Goal: Information Seeking & Learning: Learn about a topic

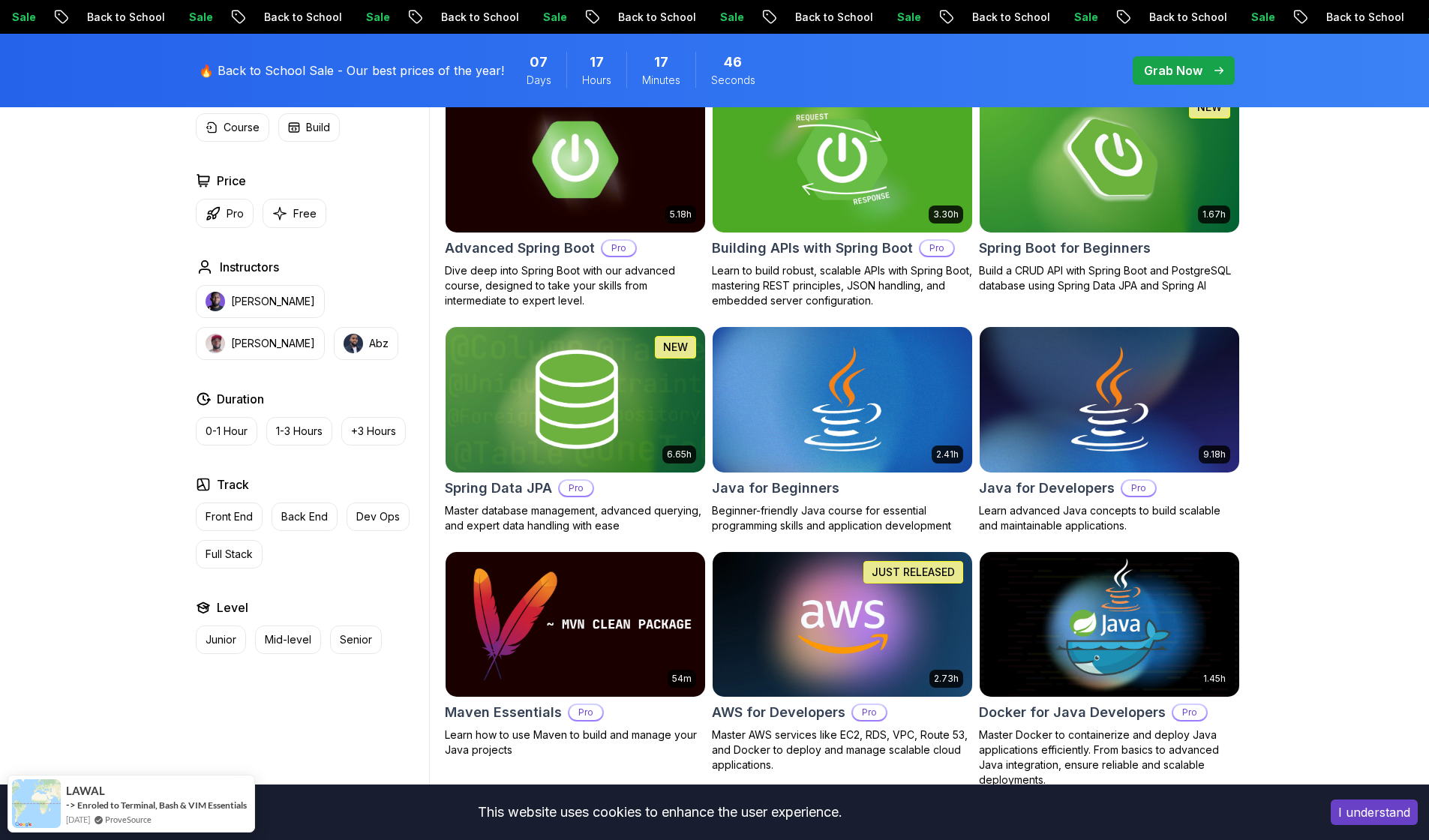
scroll to position [476, 0]
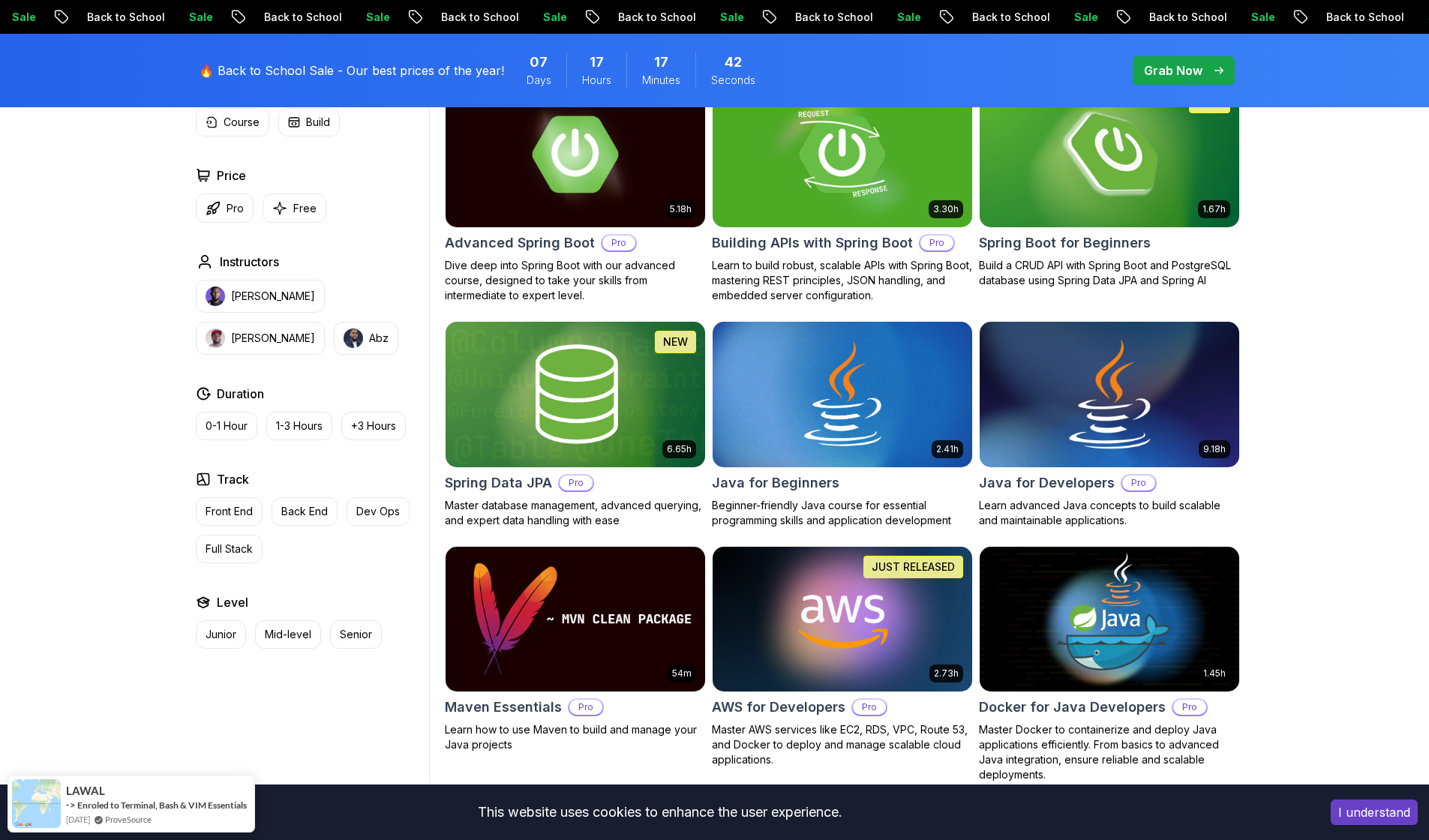
click at [1050, 482] on h2 "Java for Developers" at bounding box center [1046, 483] width 136 height 21
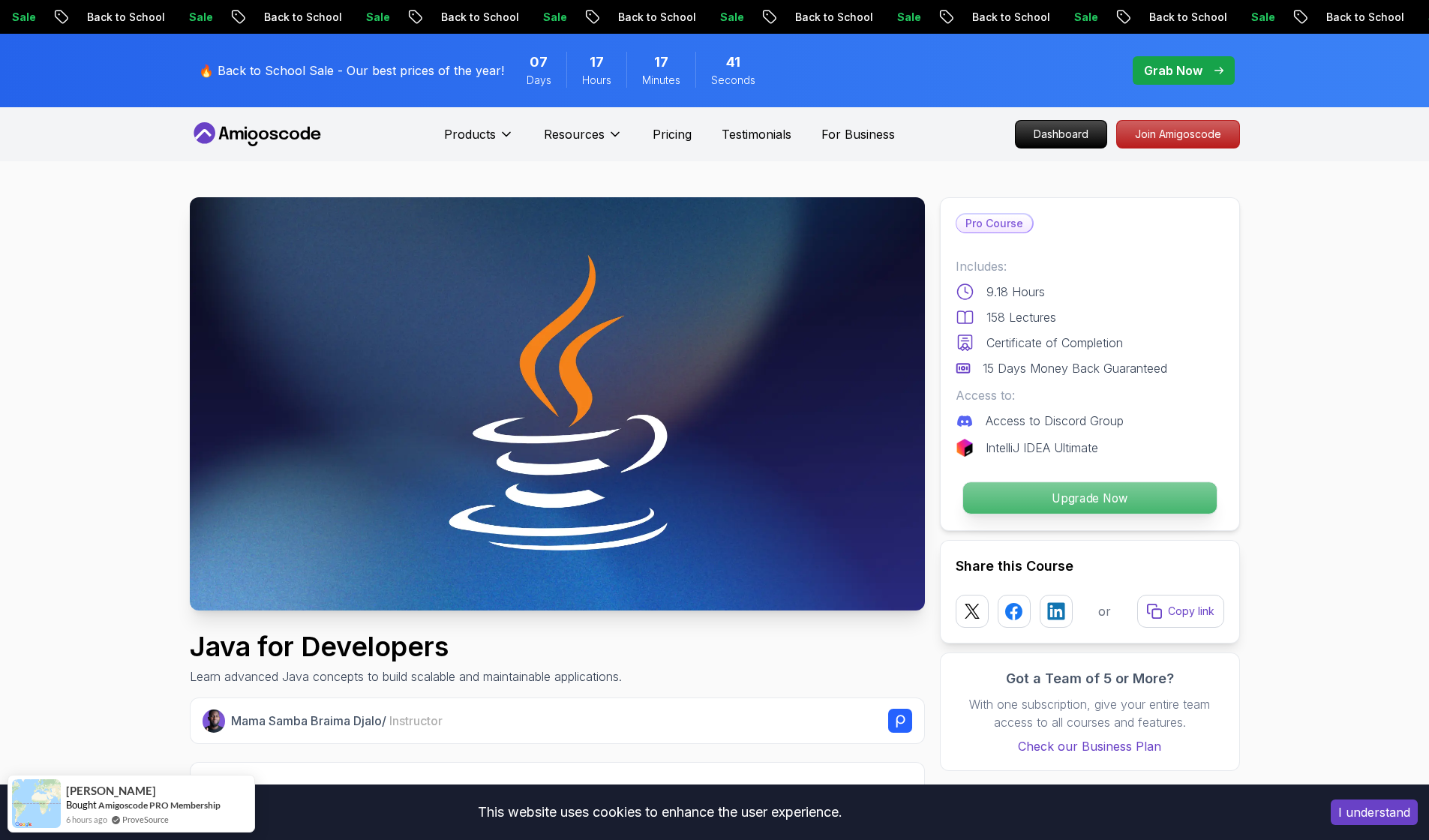
click at [1062, 501] on p "Upgrade Now" at bounding box center [1089, 498] width 254 height 31
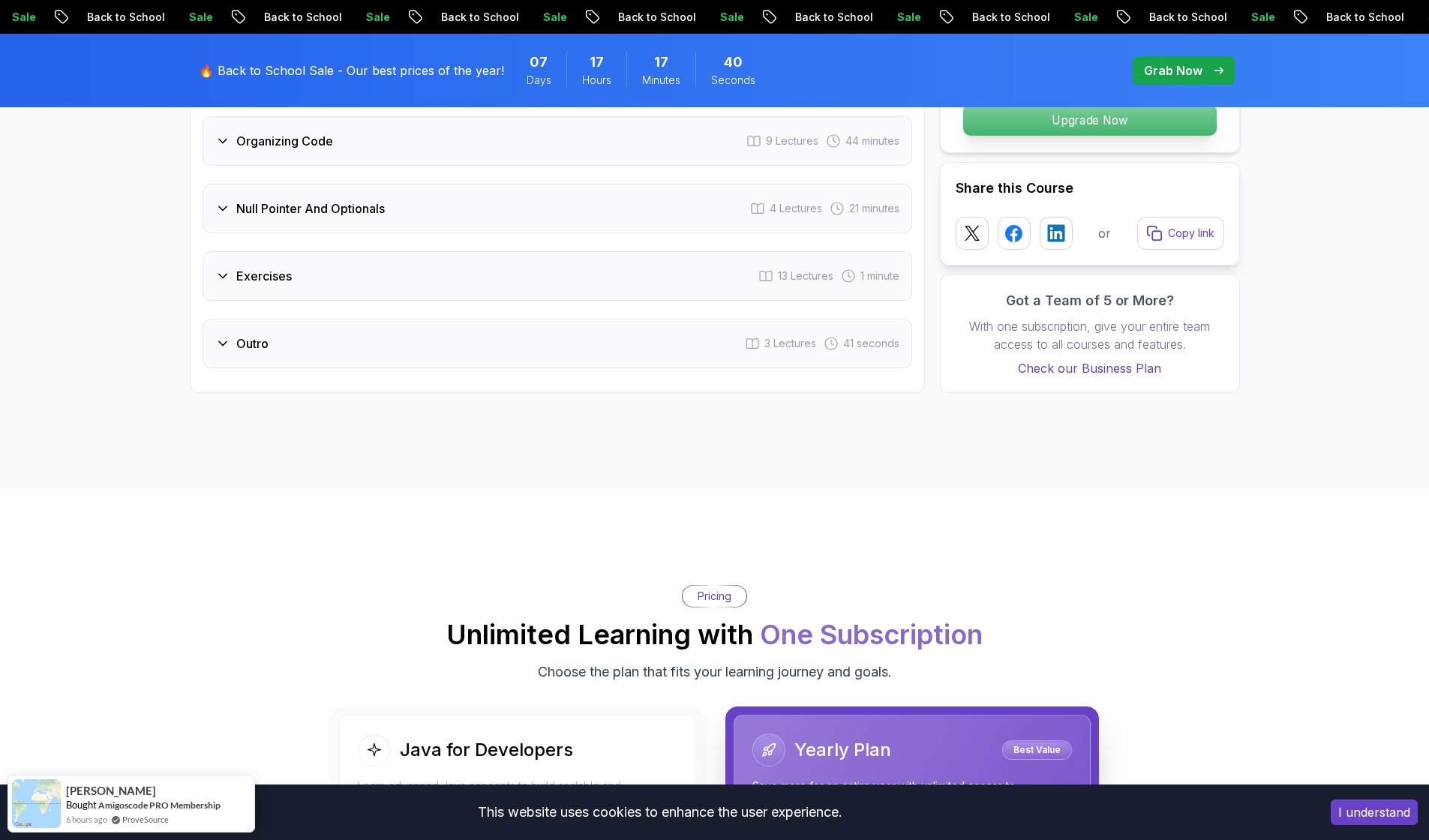
scroll to position [3597, 0]
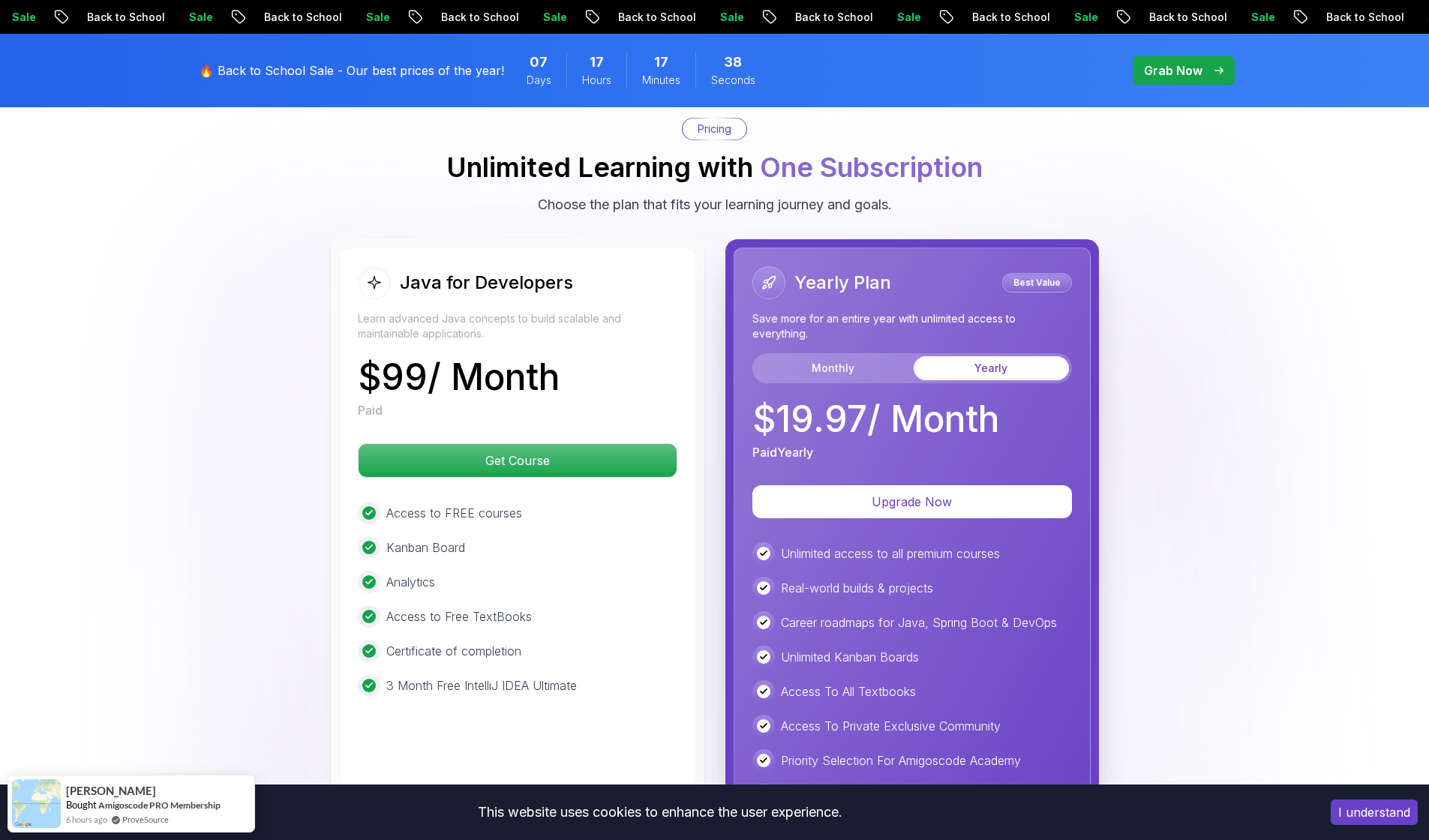
click at [927, 288] on body "Sale Back to School Sale Back to School Sale Back to School Sale Back to School…" at bounding box center [714, 265] width 1429 height 7723
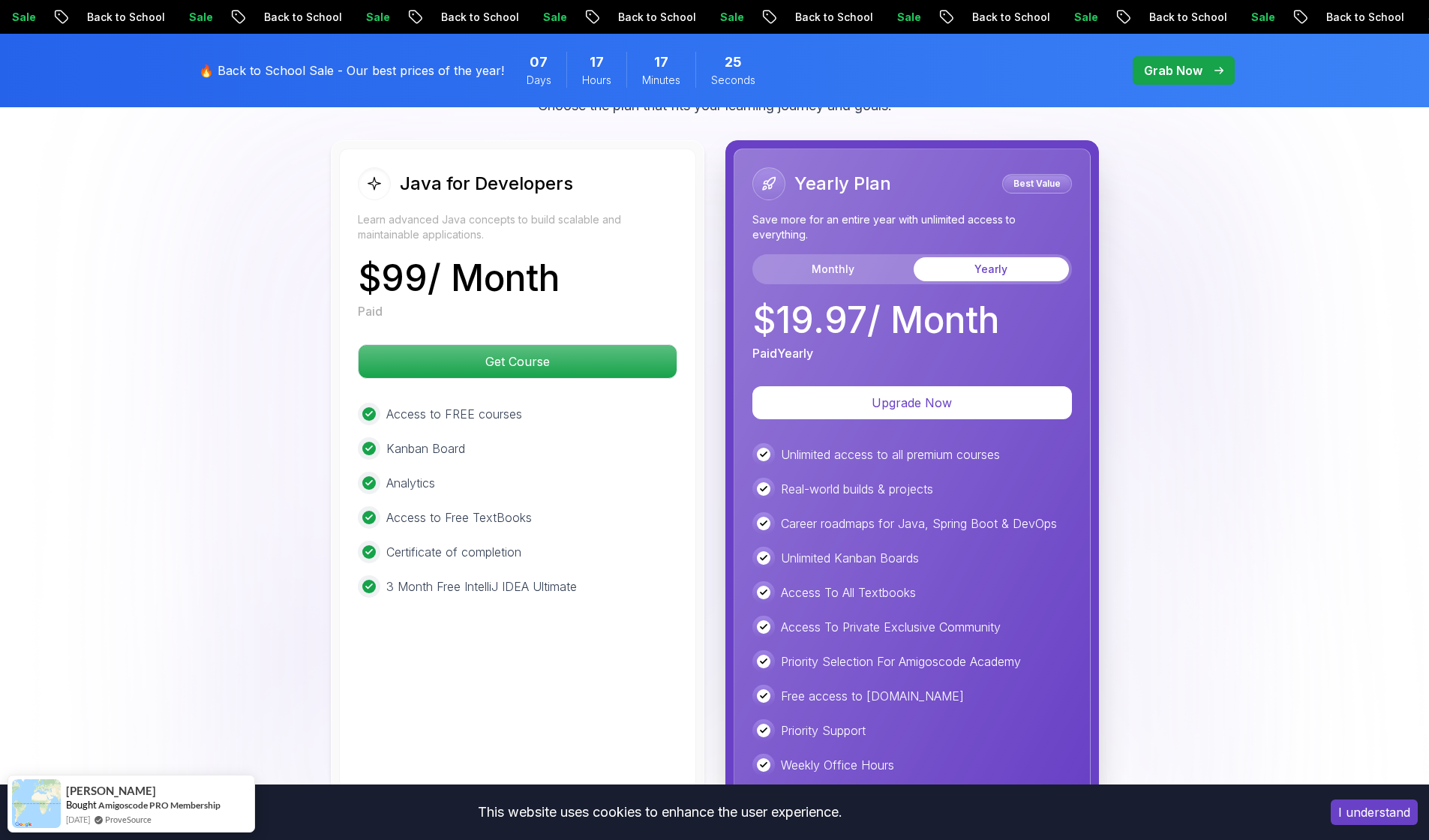
scroll to position [3682, 0]
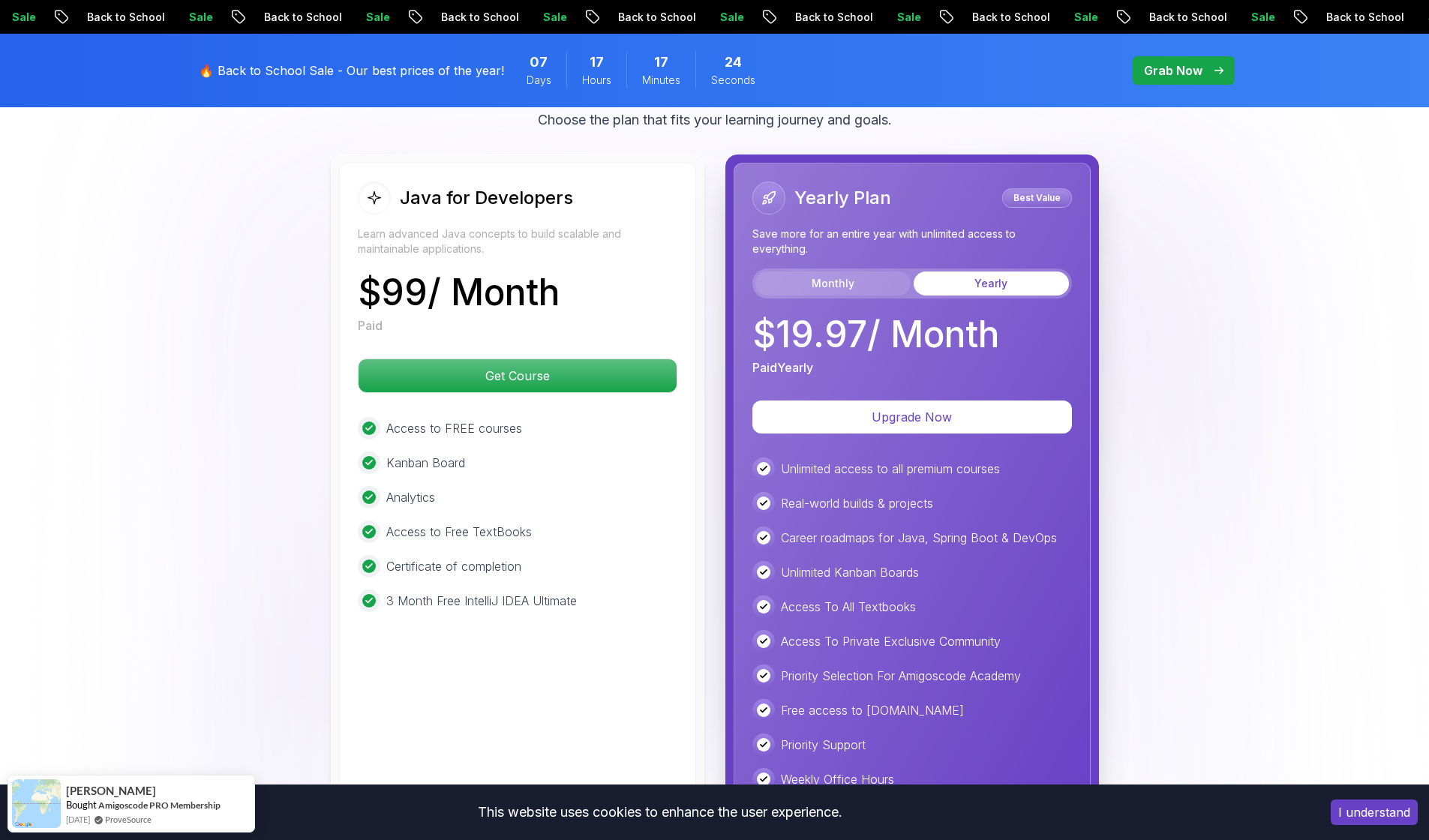
click at [865, 271] on button "Monthly" at bounding box center [833, 283] width 155 height 24
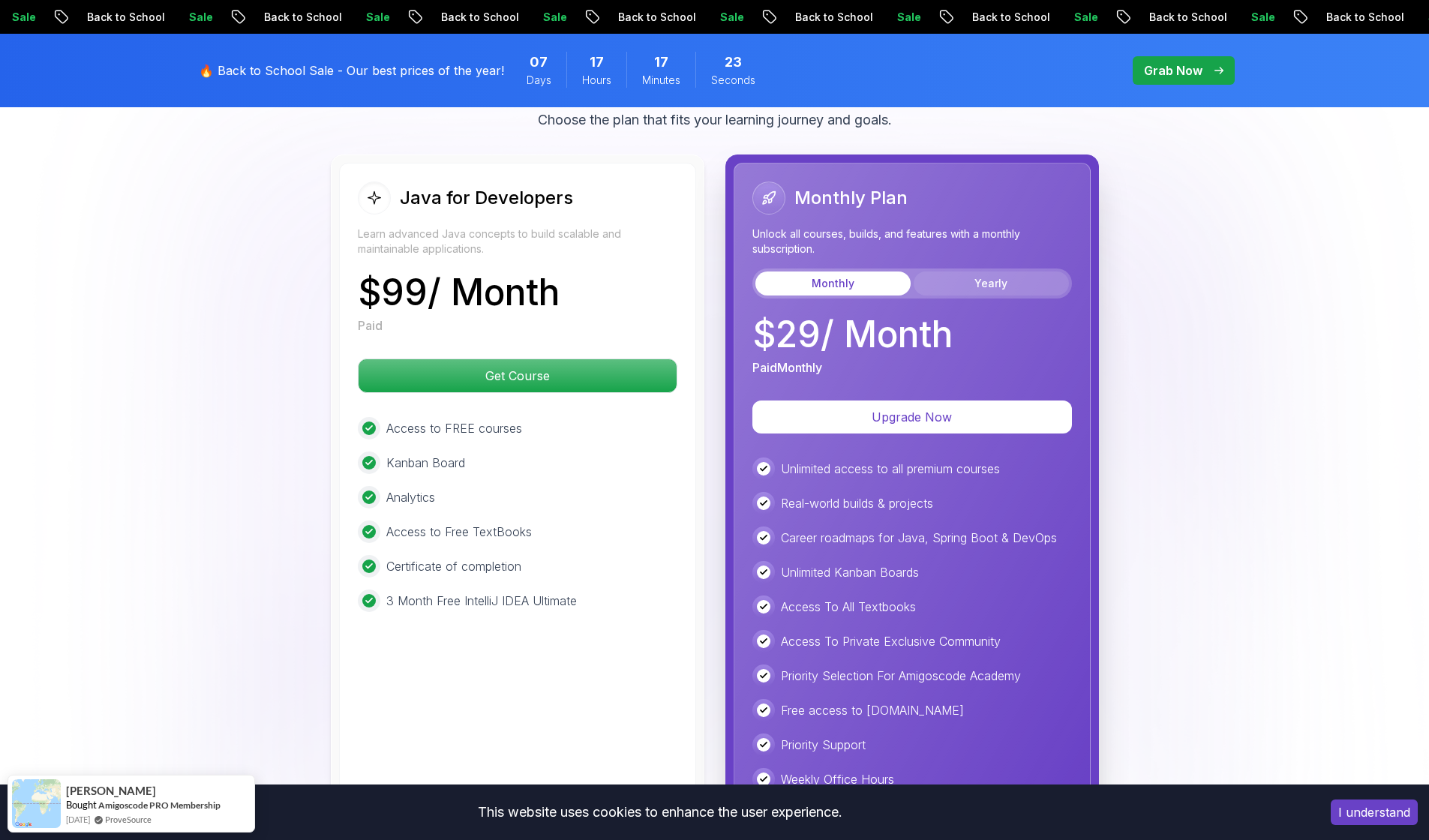
click at [961, 271] on button "Yearly" at bounding box center [991, 283] width 155 height 24
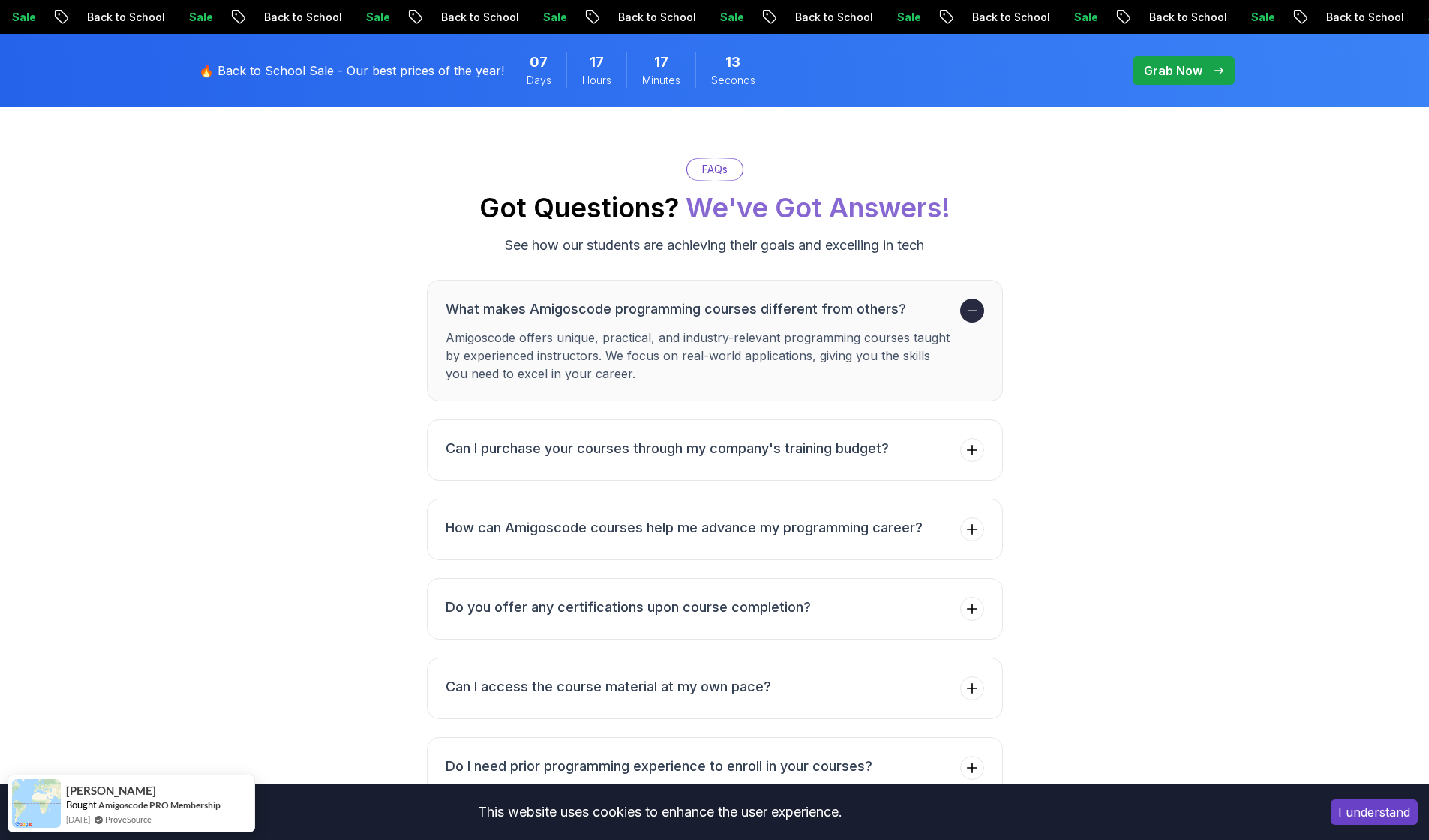
scroll to position [5493, 0]
click at [709, 437] on h3 "Can I purchase your courses through my company's training budget?" at bounding box center [667, 447] width 443 height 21
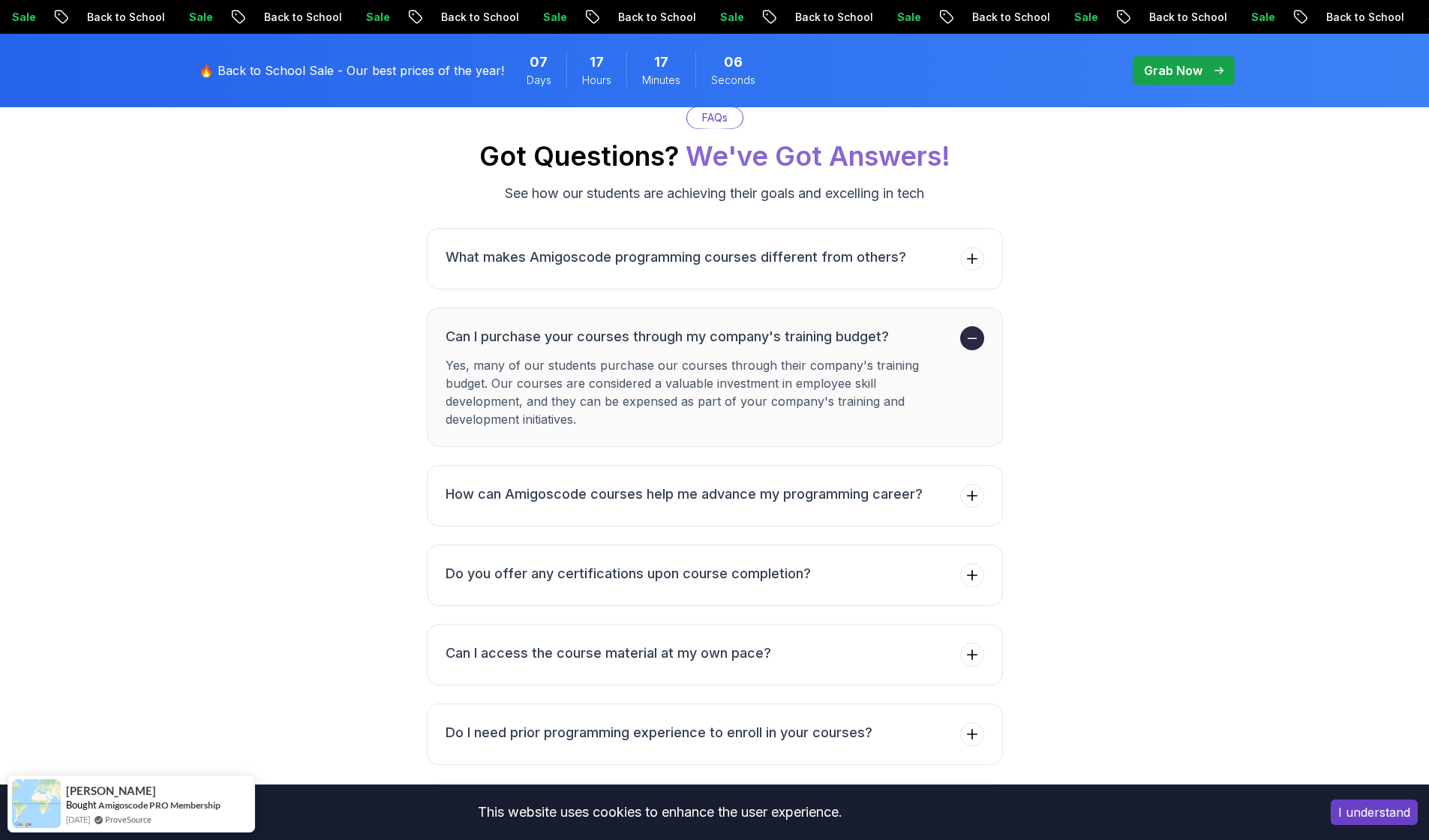
scroll to position [5566, 0]
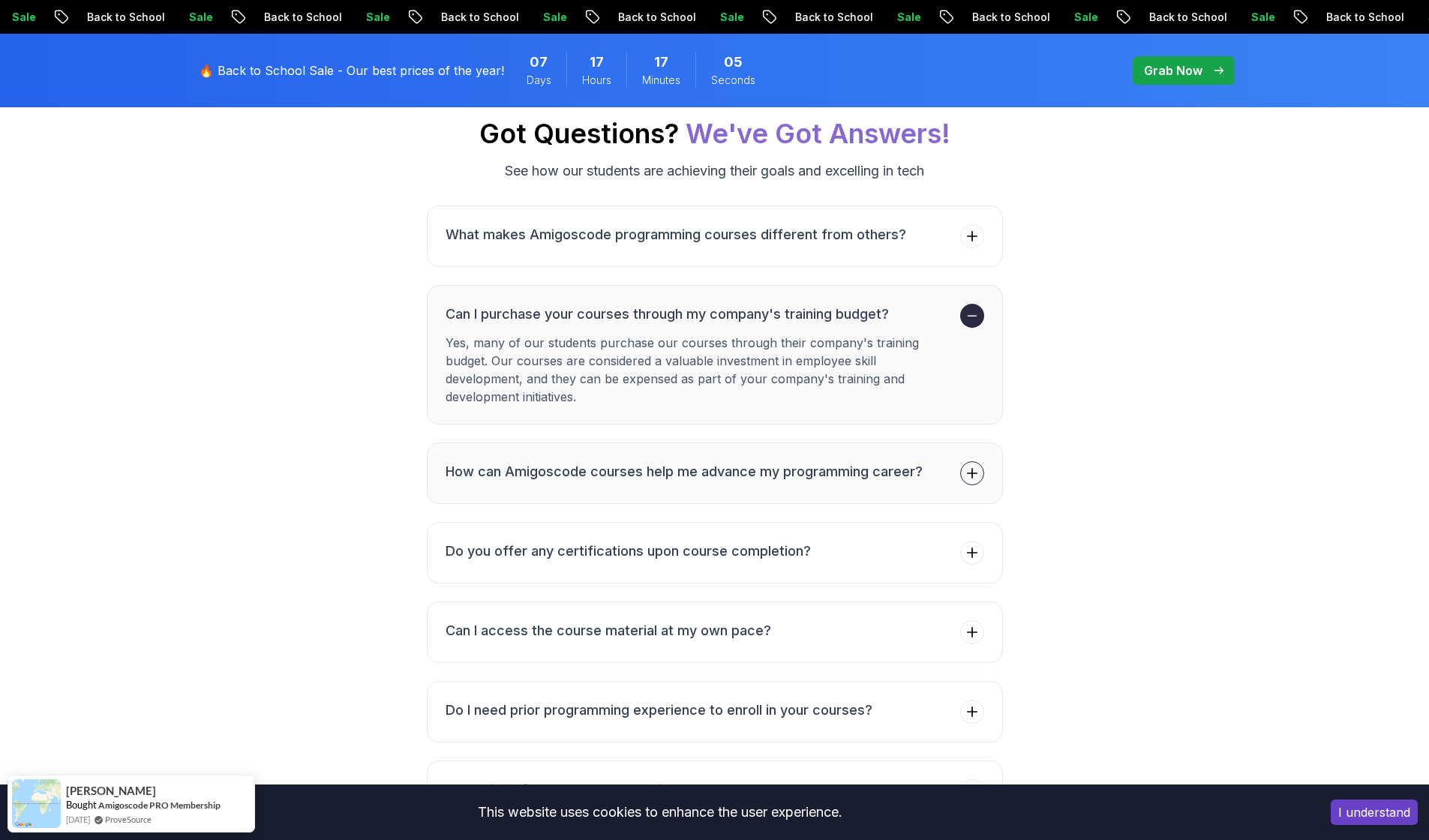
click at [638, 461] on h3 "How can Amigoscode courses help me advance my programming career?" at bounding box center [684, 472] width 477 height 21
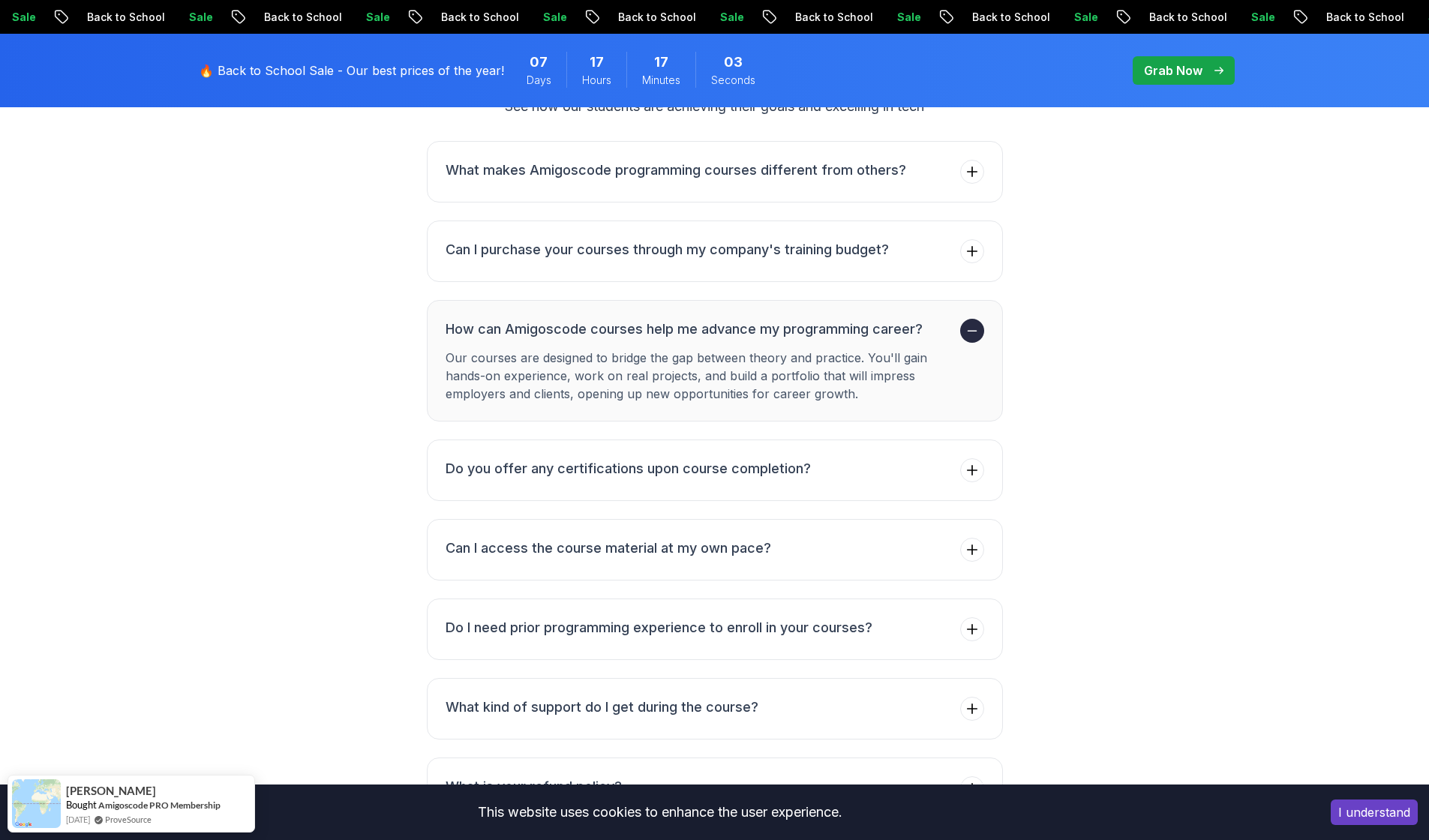
scroll to position [5635, 0]
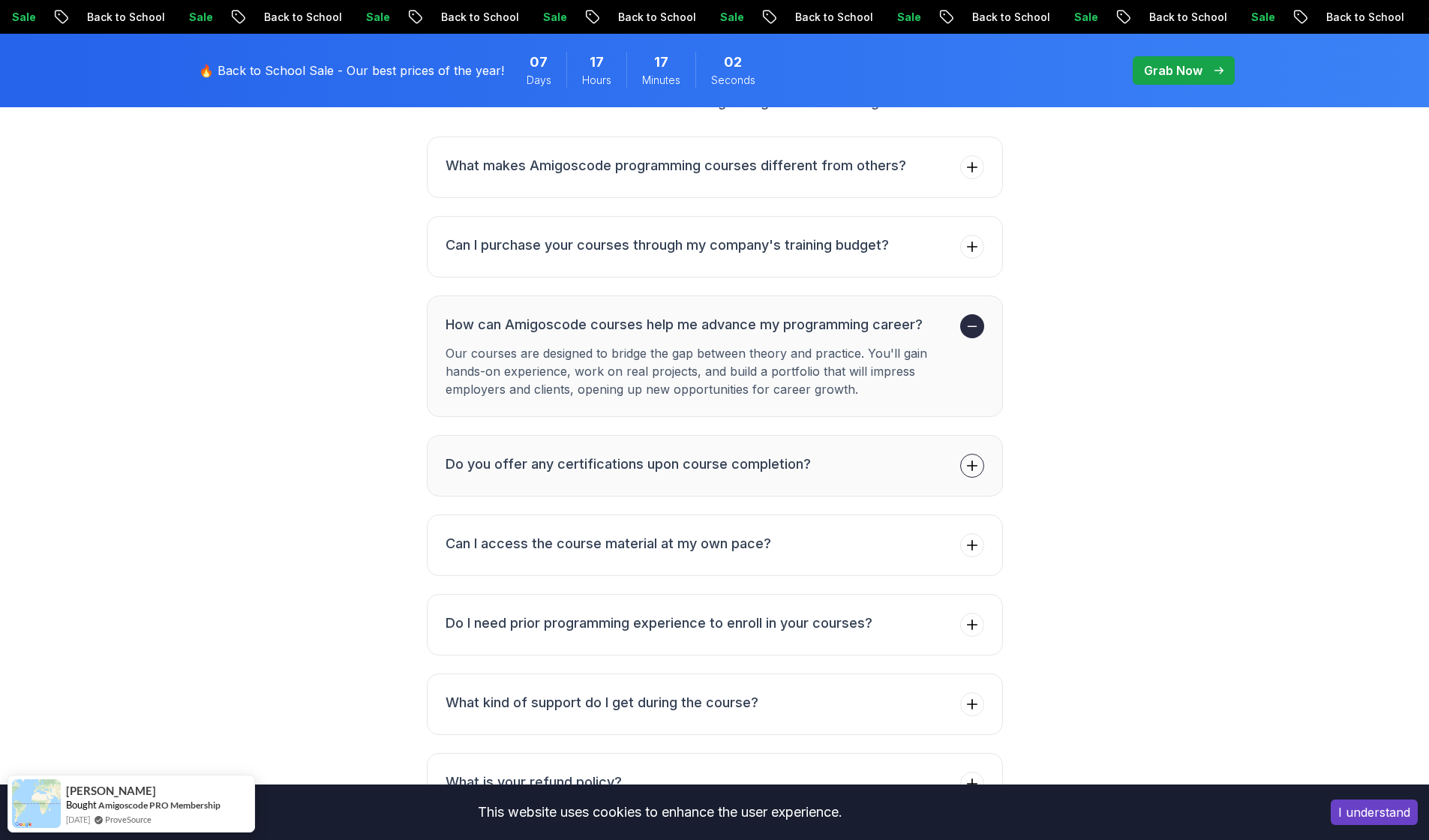
click at [673, 453] on h3 "Do you offer any certifications upon course completion?" at bounding box center [628, 464] width 366 height 21
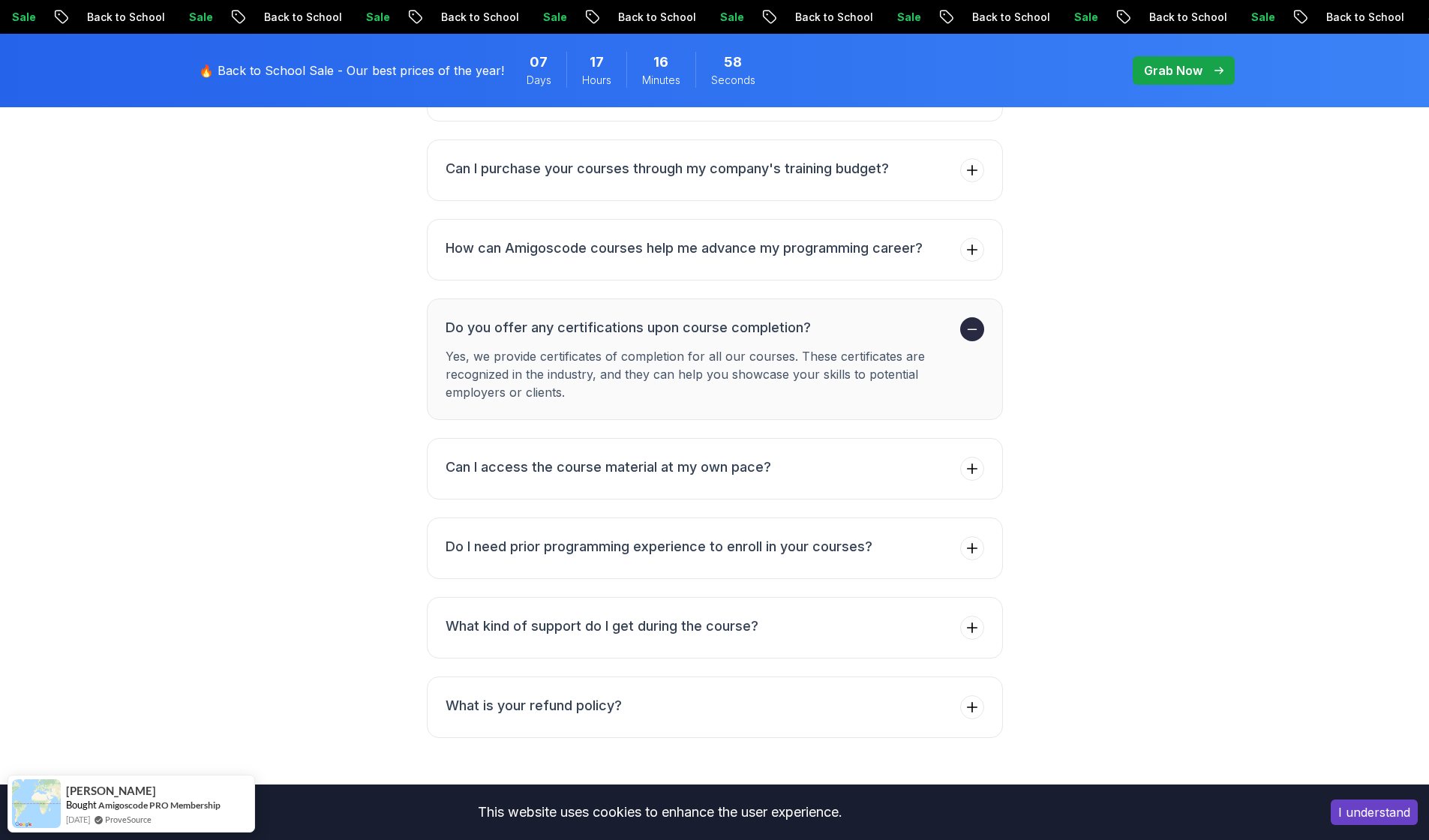
scroll to position [5720, 0]
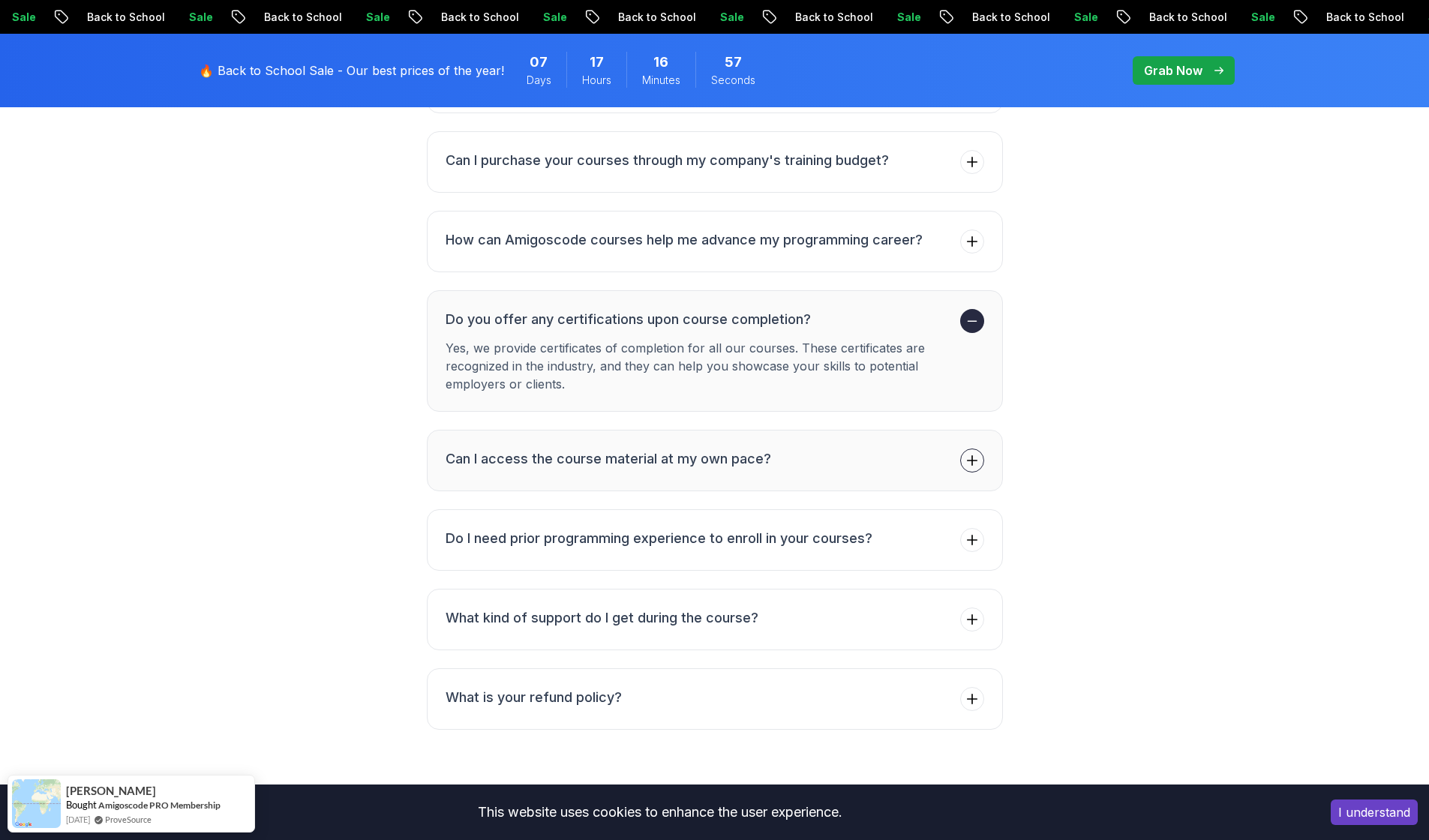
click at [844, 430] on button "Can I access the course material at my own pace?" at bounding box center [714, 461] width 576 height 61
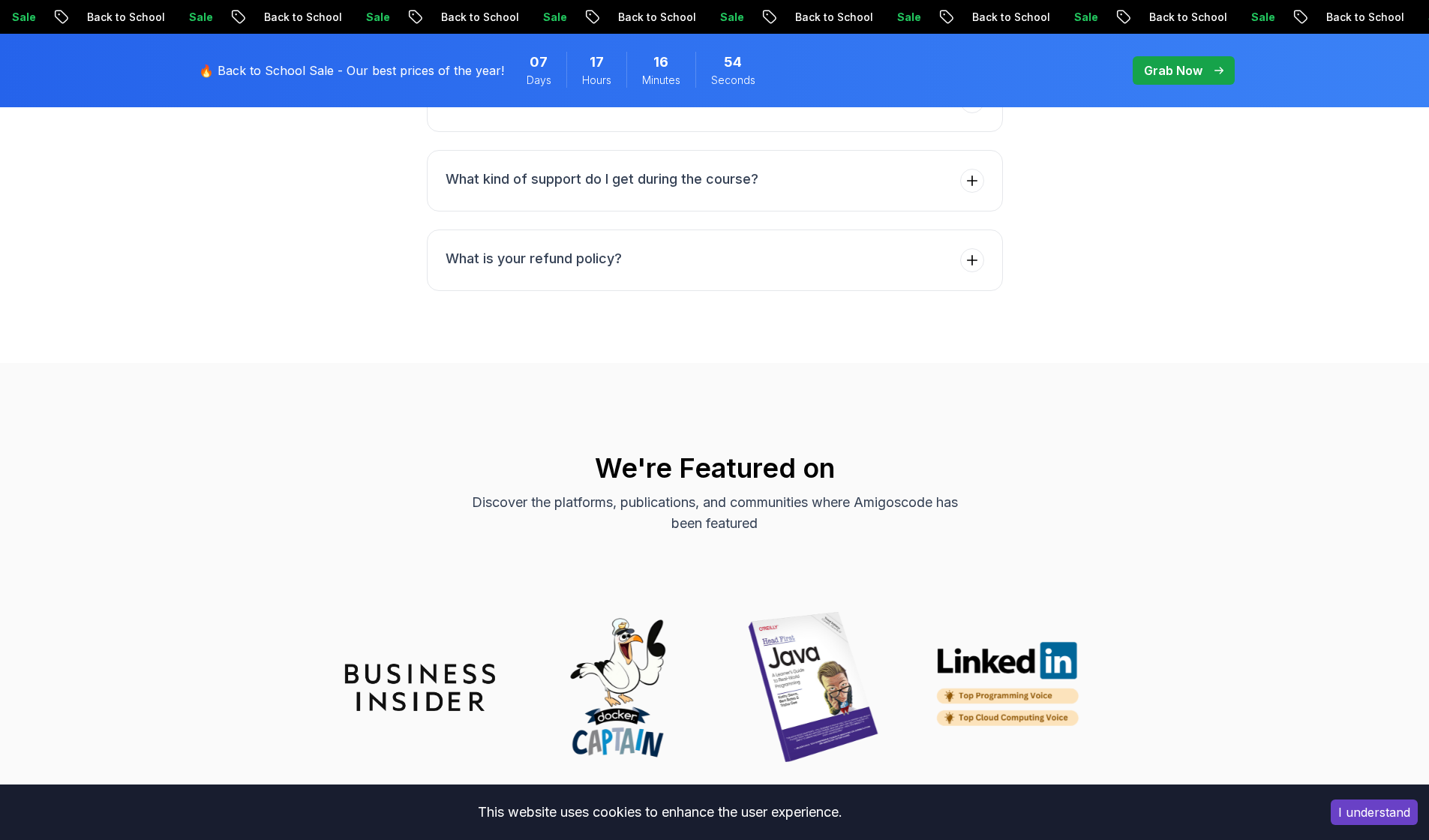
scroll to position [6106, 0]
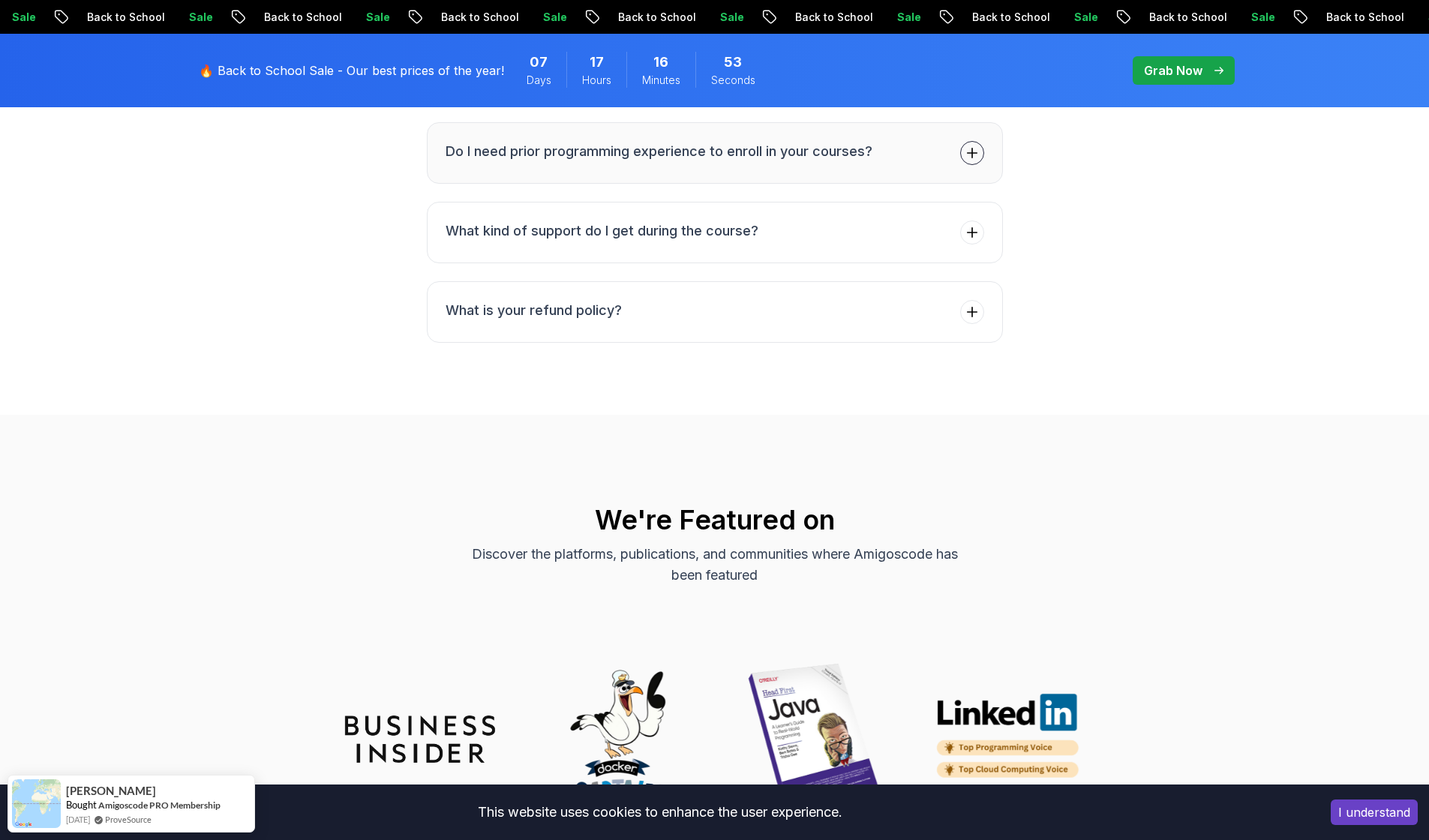
click at [837, 141] on h3 "Do I need prior programming experience to enroll in your courses?" at bounding box center [659, 151] width 427 height 21
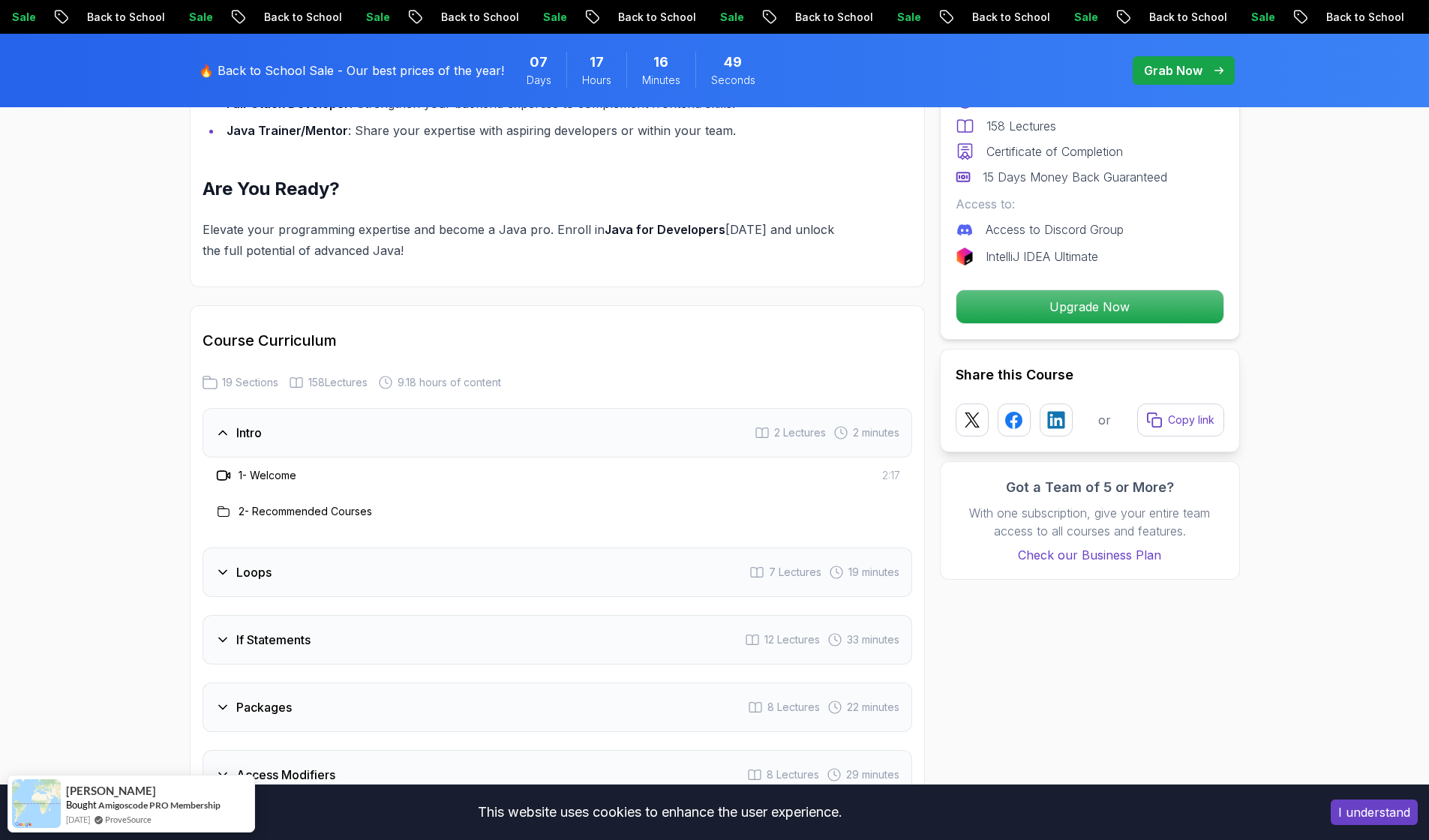
scroll to position [1640, 0]
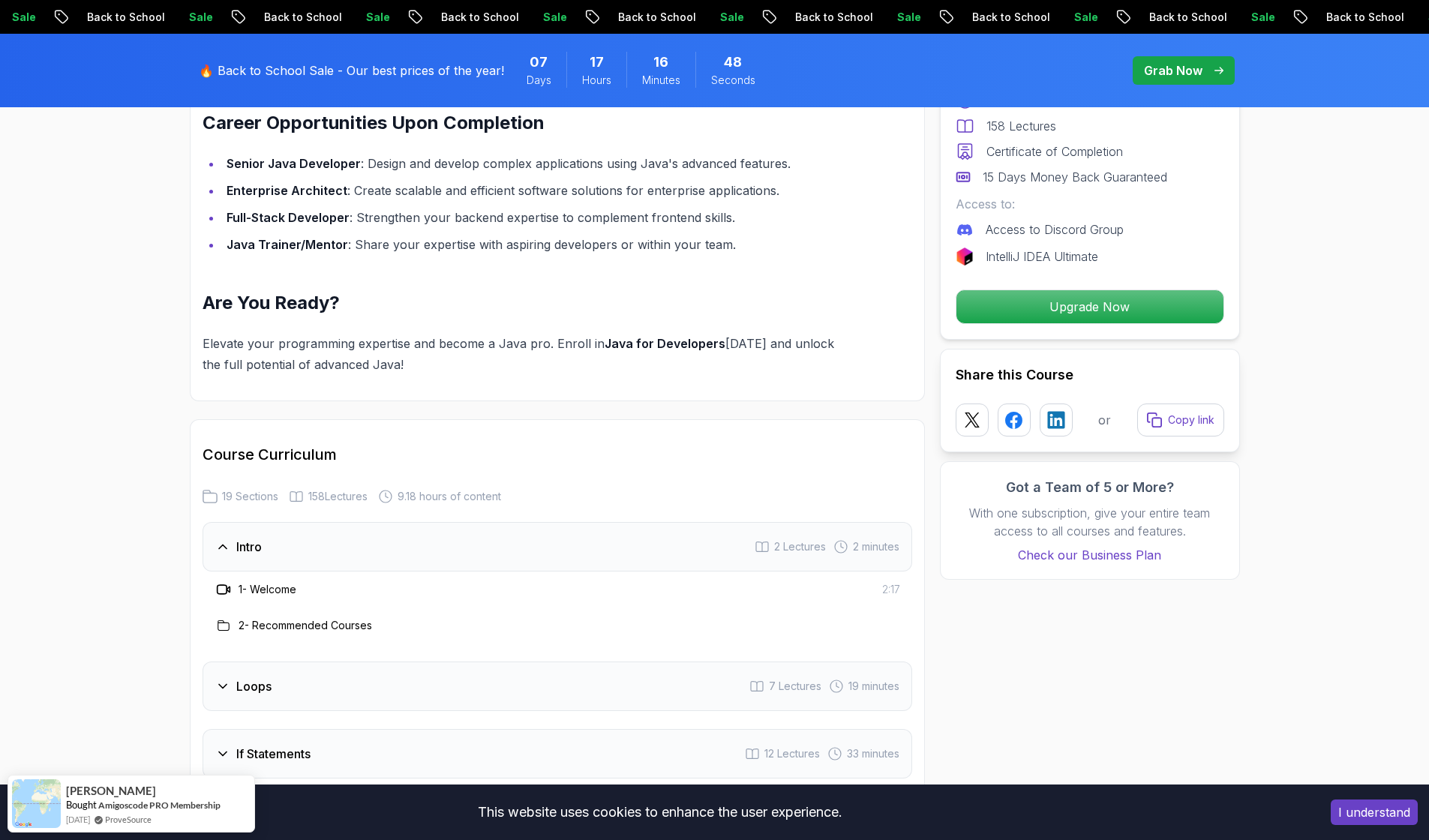
click at [1166, 62] on p "Grab Now" at bounding box center [1173, 70] width 59 height 18
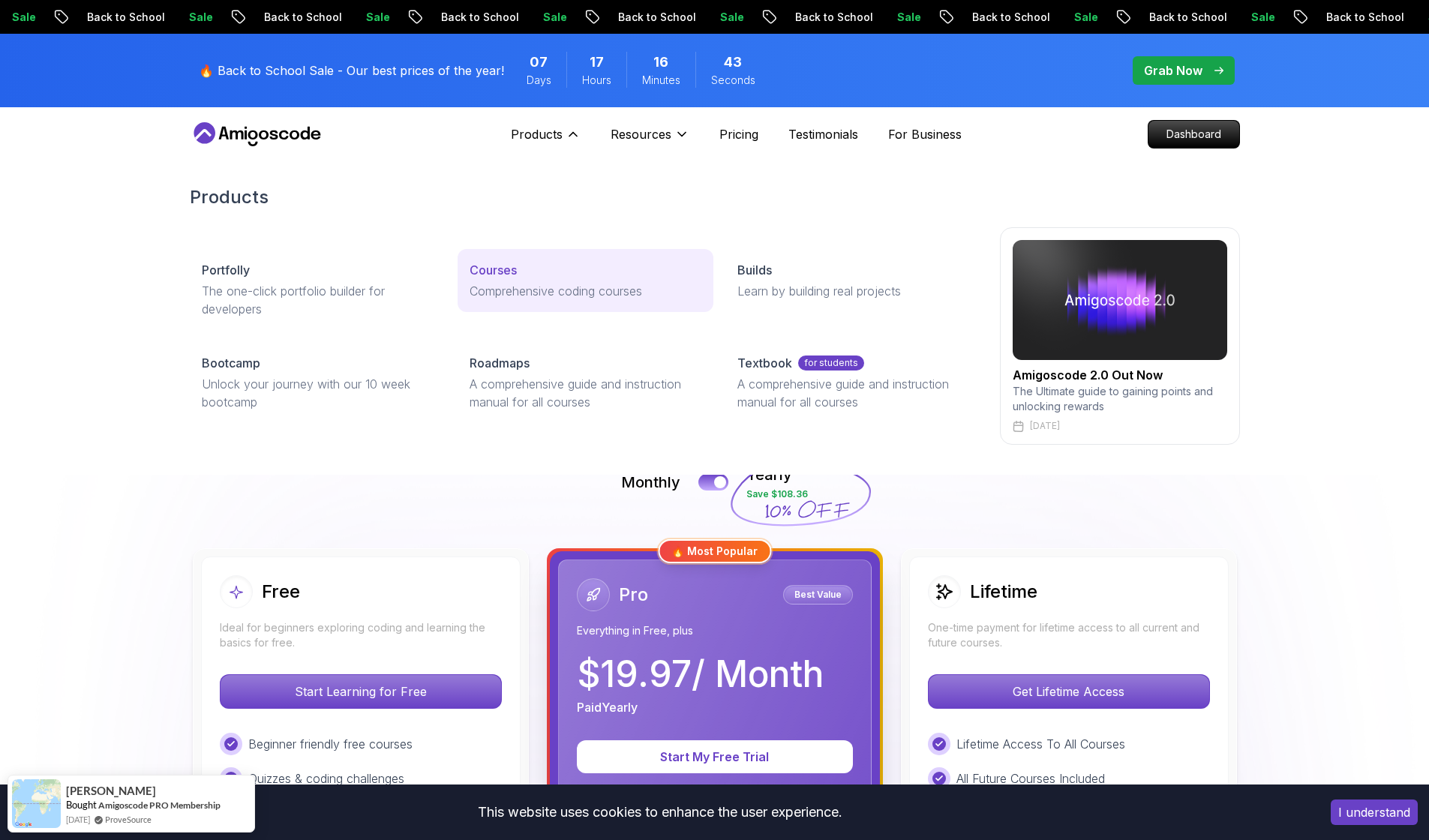
click at [487, 267] on p "Courses" at bounding box center [493, 270] width 48 height 18
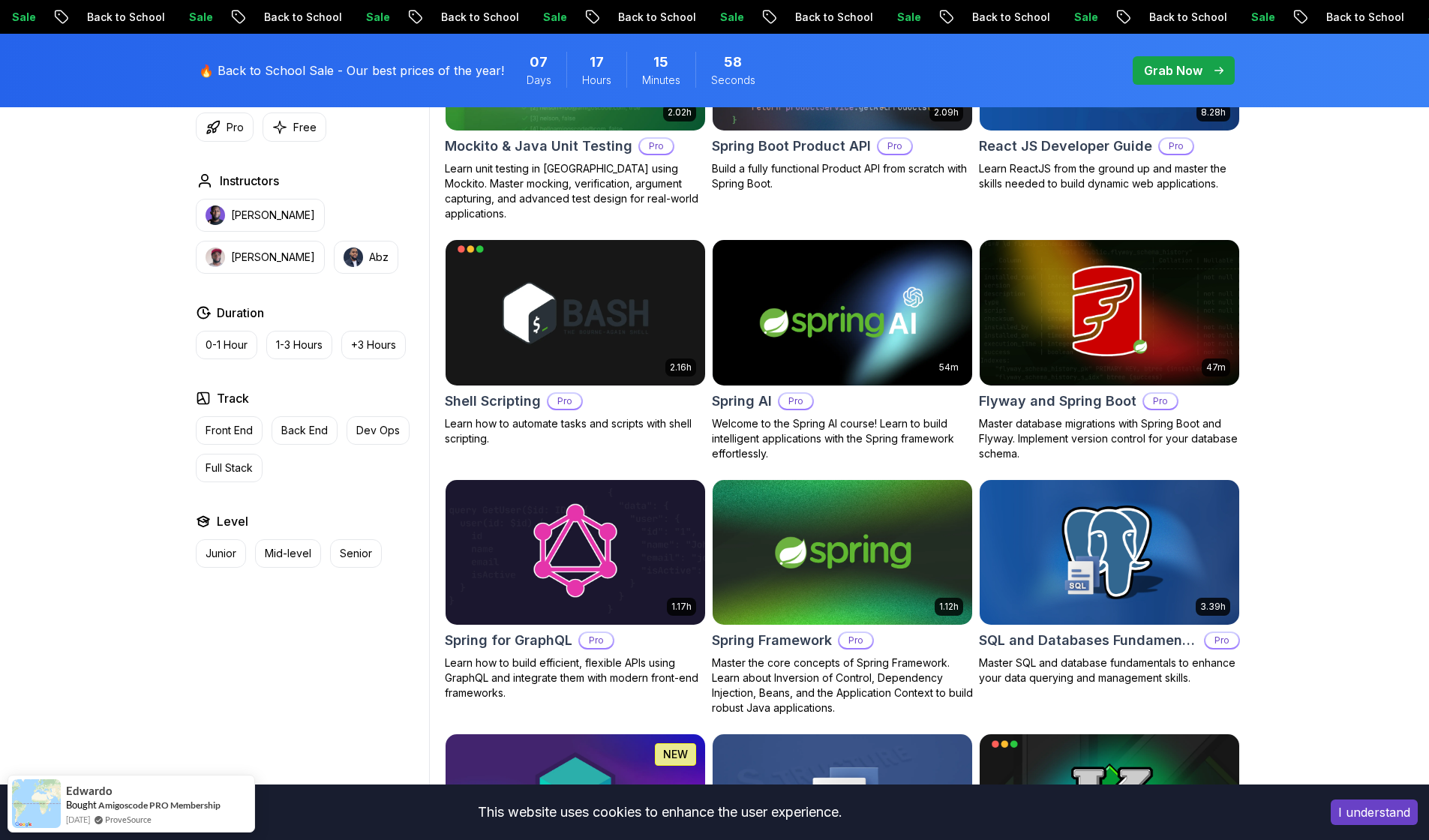
scroll to position [3413, 0]
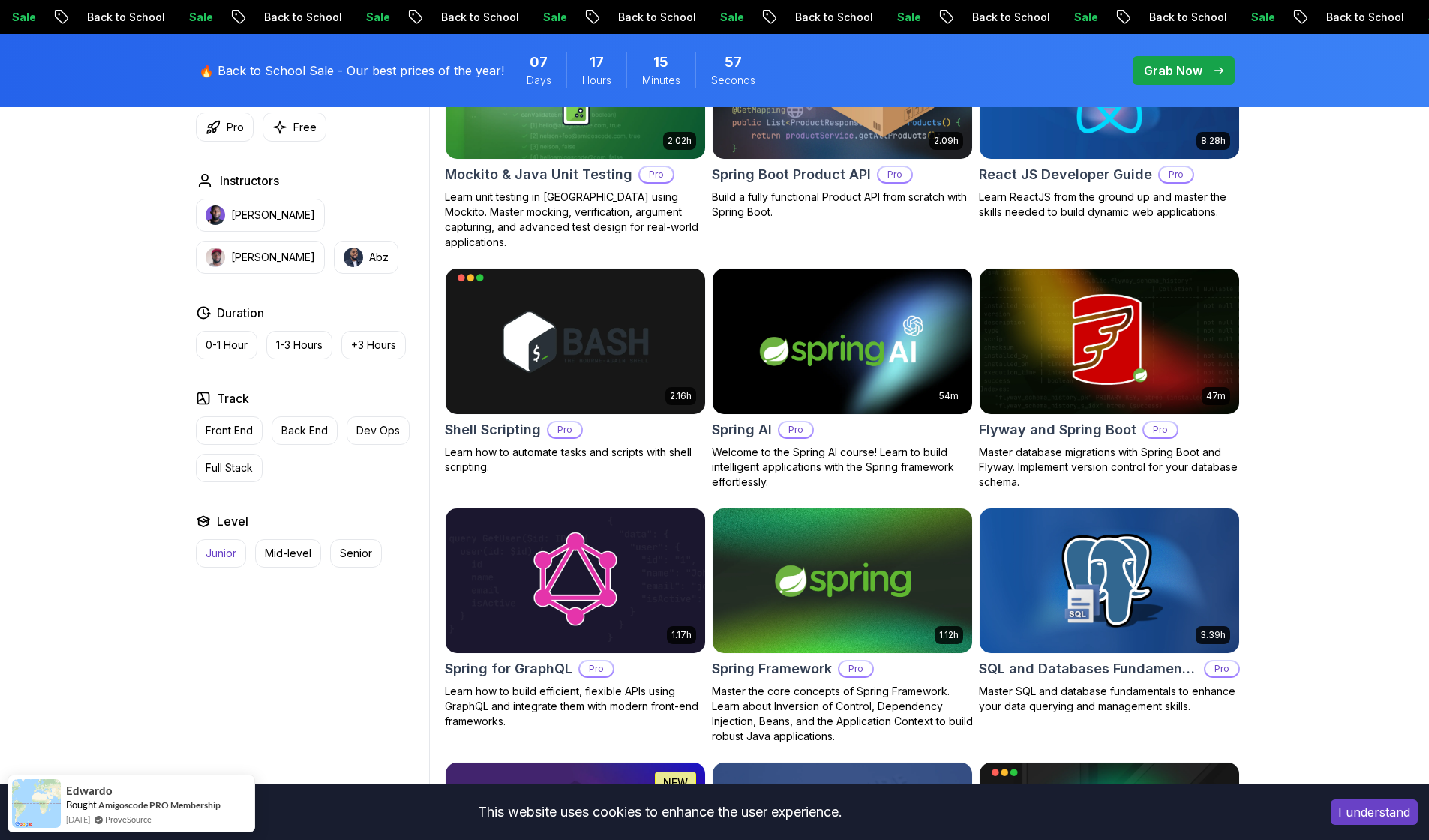
click at [228, 562] on button "Junior" at bounding box center [221, 553] width 50 height 28
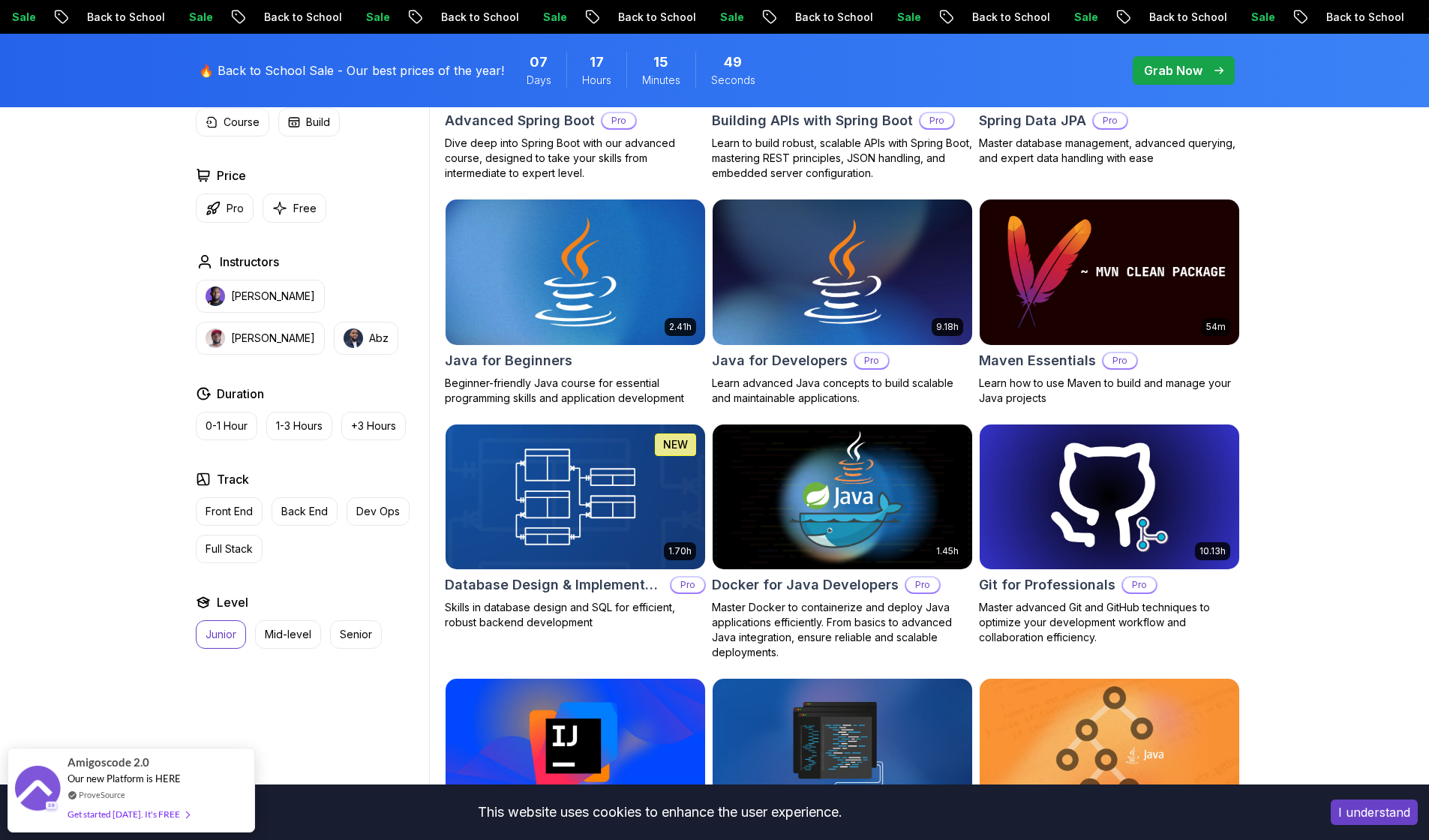
scroll to position [621, 0]
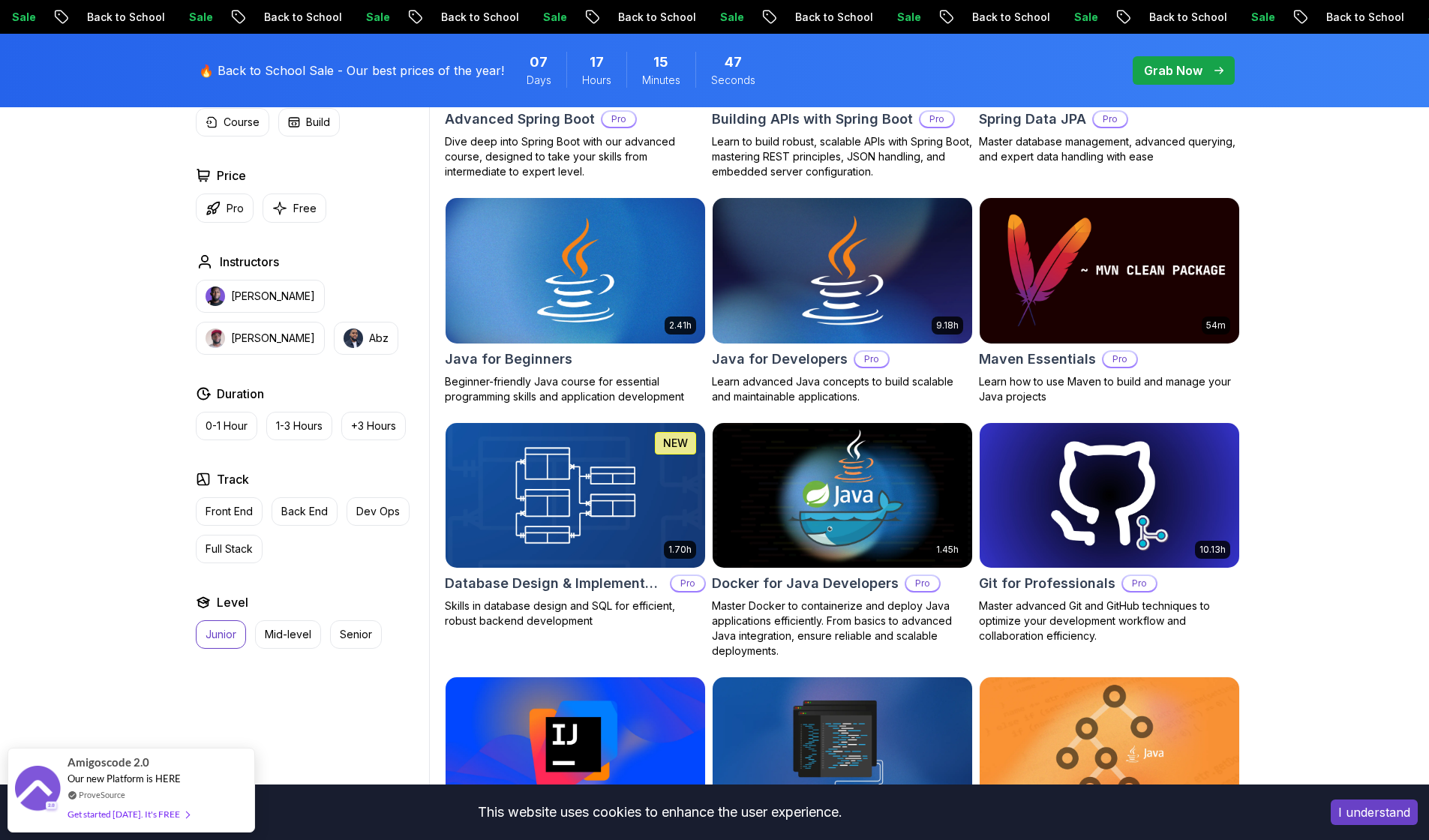
click at [767, 370] on div "9.18h Java for Developers Pro Learn advanced Java concepts to build scalable an…" at bounding box center [843, 300] width 261 height 207
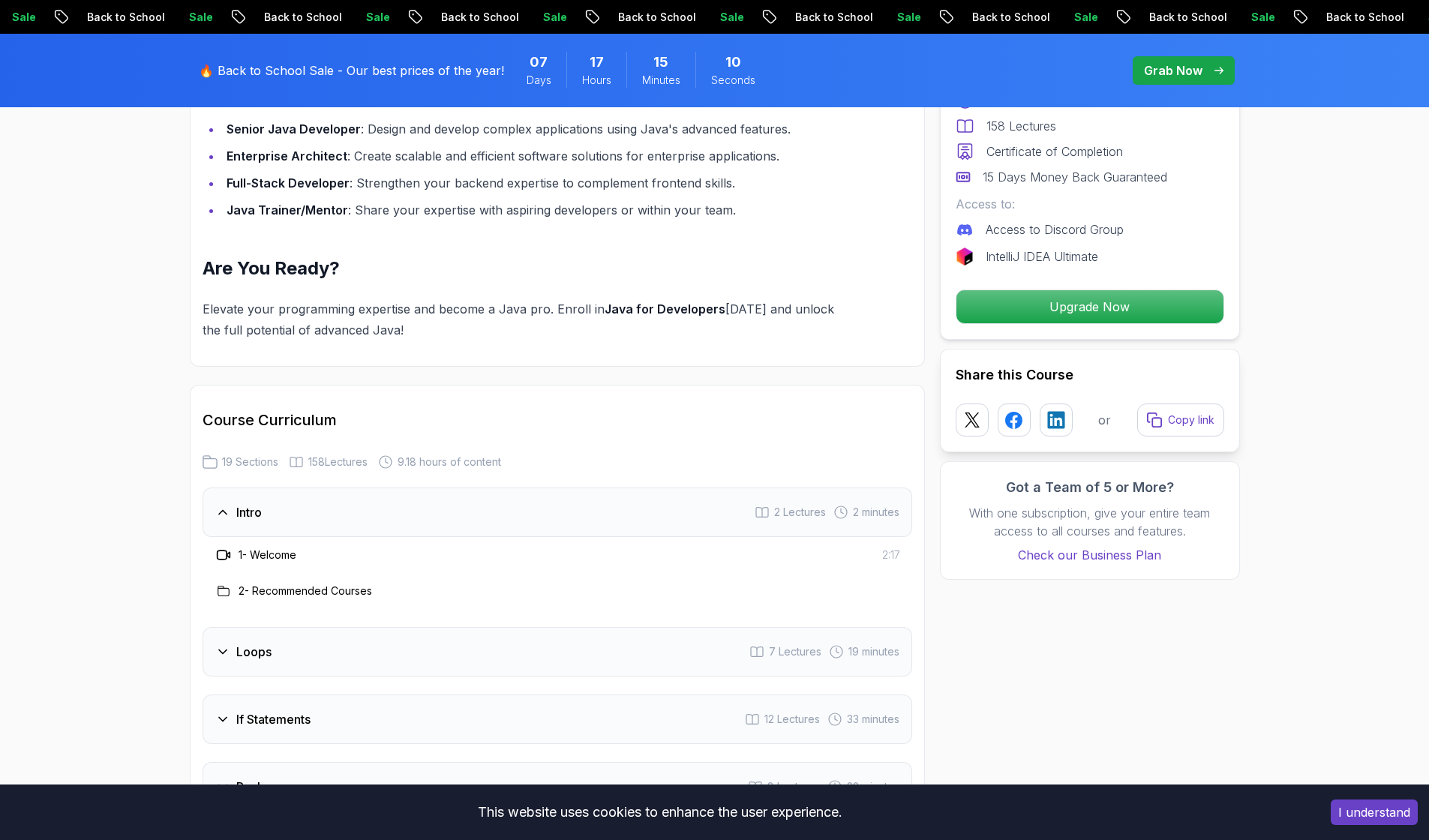
scroll to position [1874, 0]
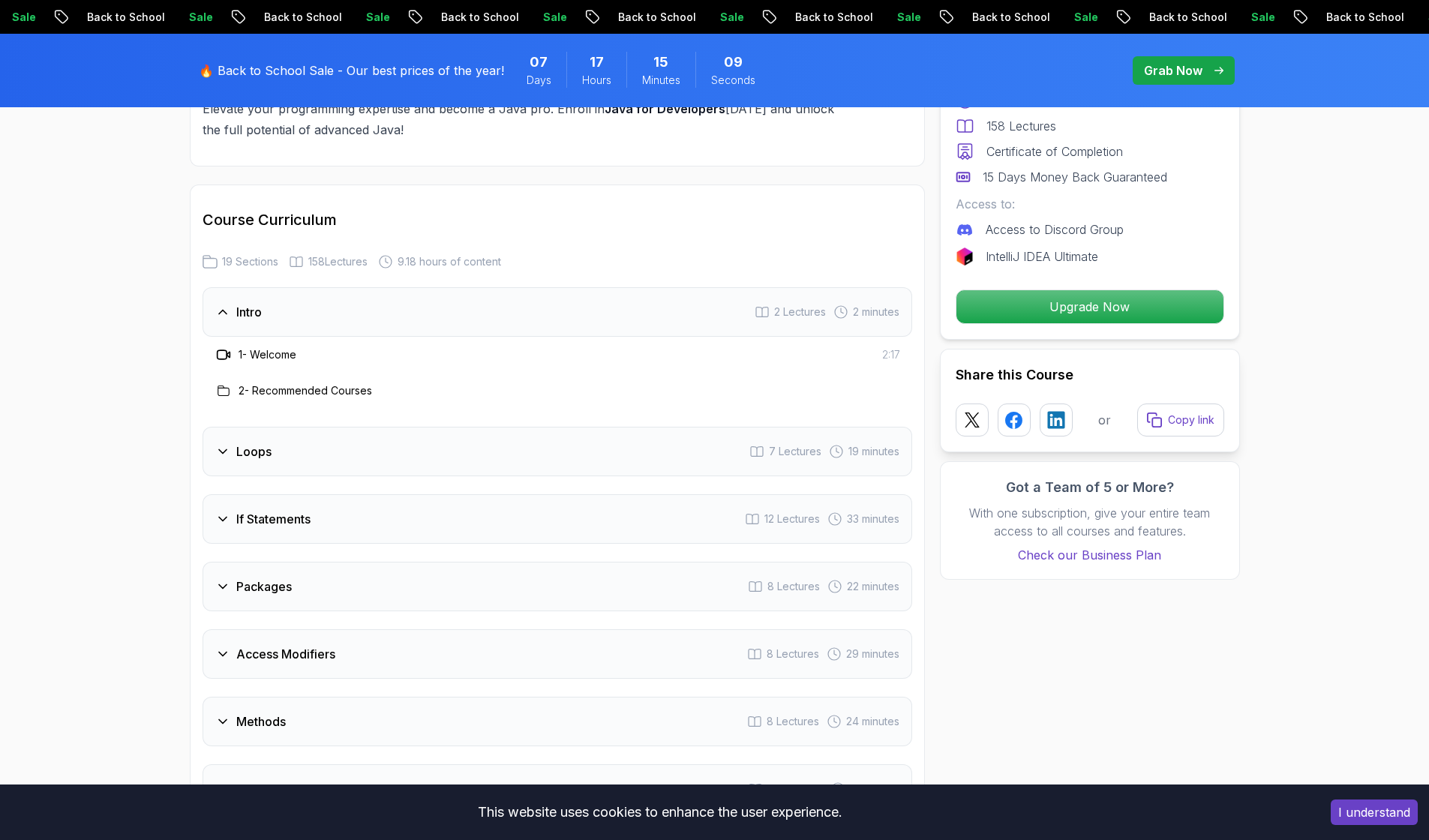
click at [292, 434] on div "Loops 7 Lectures 19 minutes" at bounding box center [557, 451] width 710 height 49
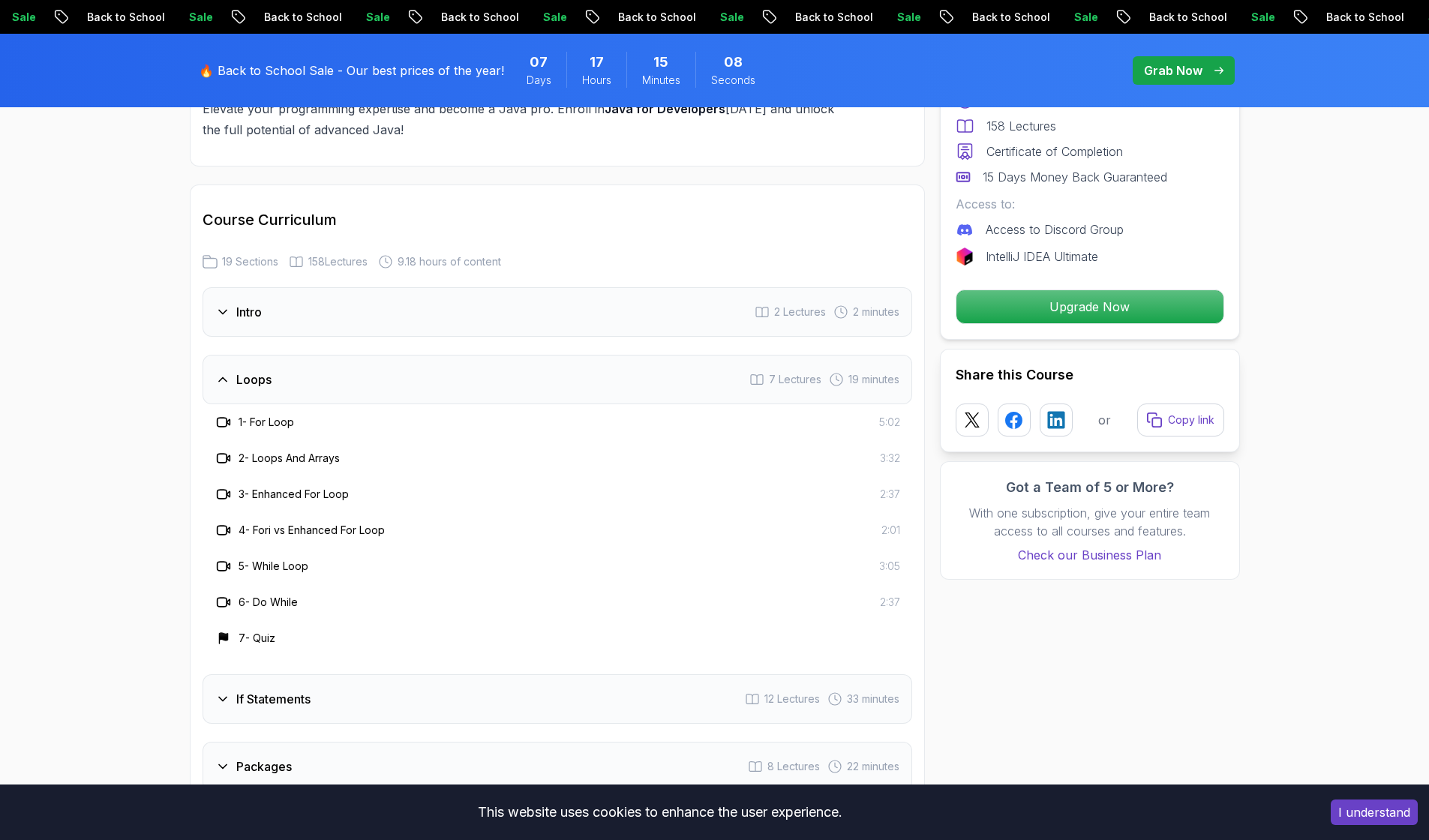
click at [296, 358] on div "Loops 7 Lectures 19 minutes" at bounding box center [557, 379] width 710 height 49
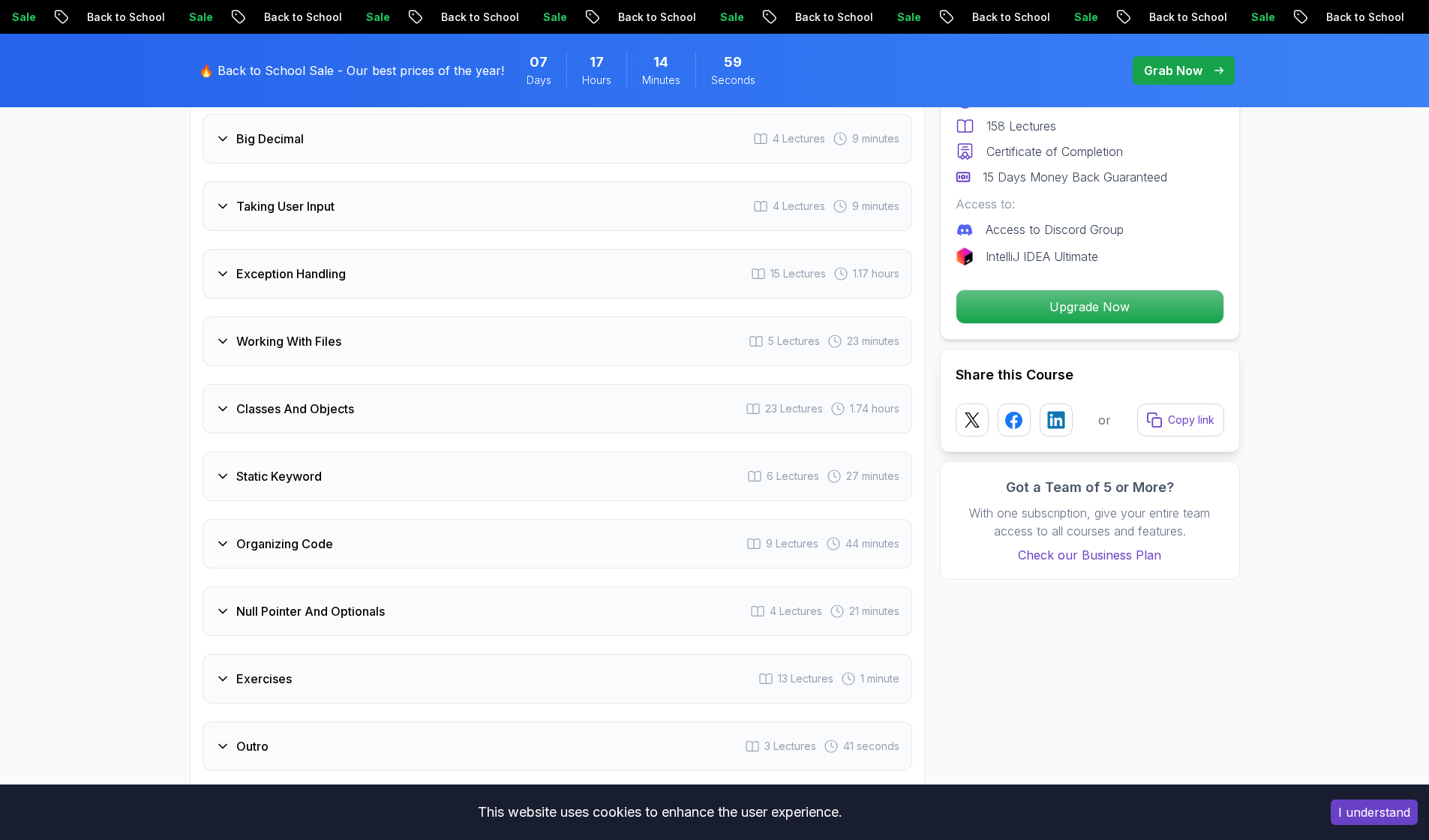
scroll to position [2663, 0]
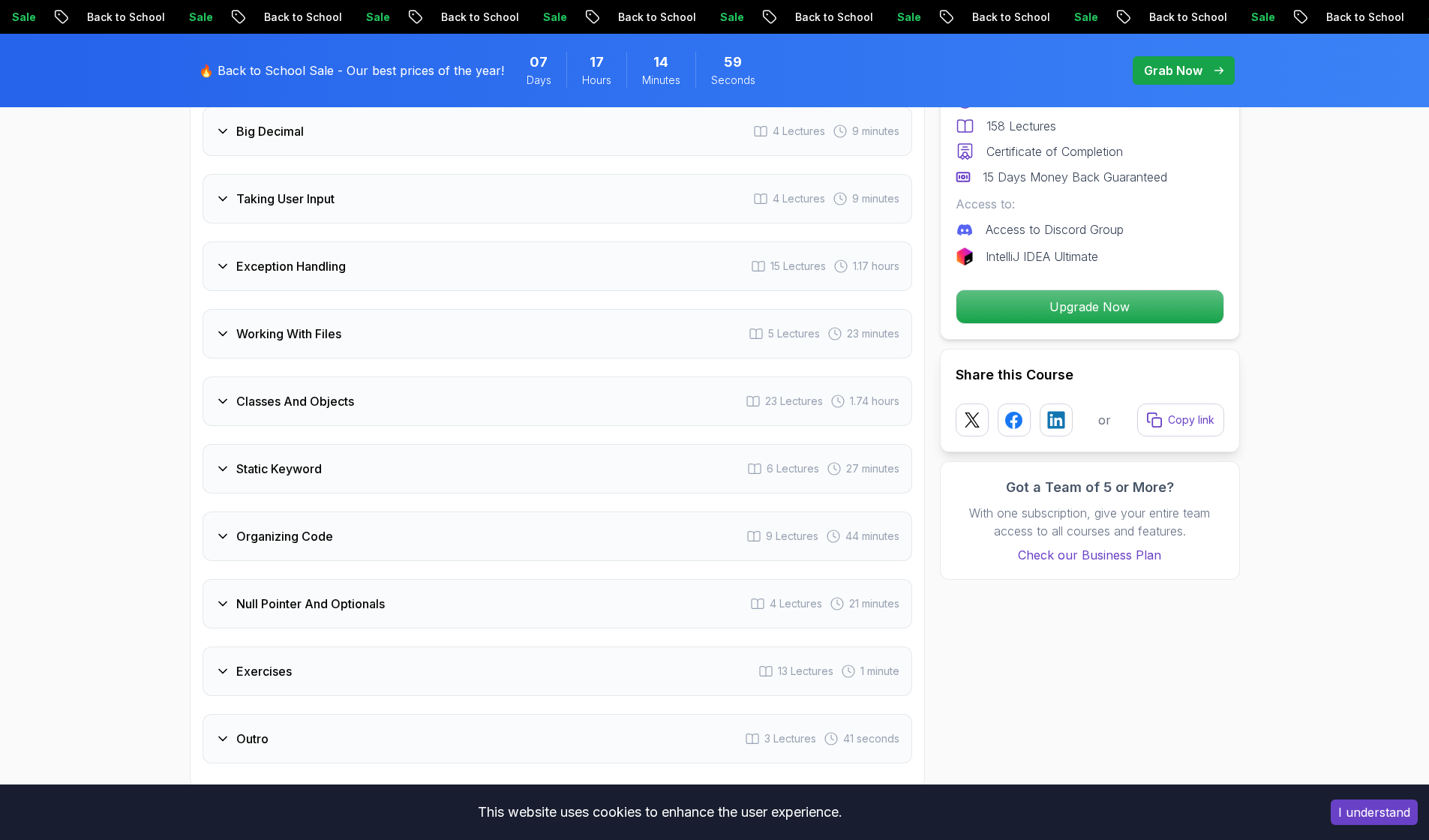
click at [340, 579] on div "Null Pointer And Optionals 4 Lectures 21 minutes" at bounding box center [557, 603] width 710 height 49
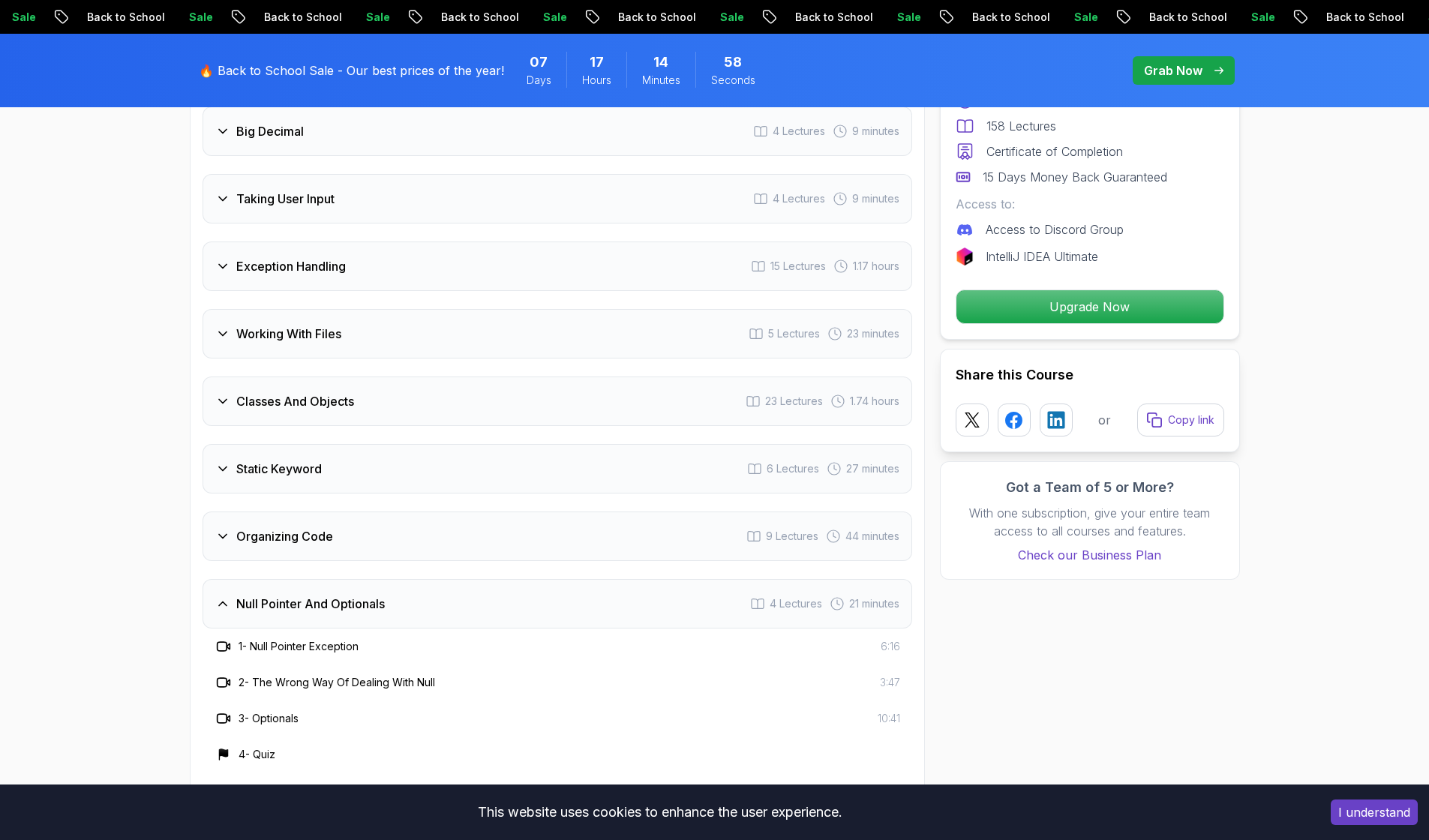
click at [338, 579] on div "Null Pointer And Optionals 4 Lectures 21 minutes" at bounding box center [557, 603] width 710 height 49
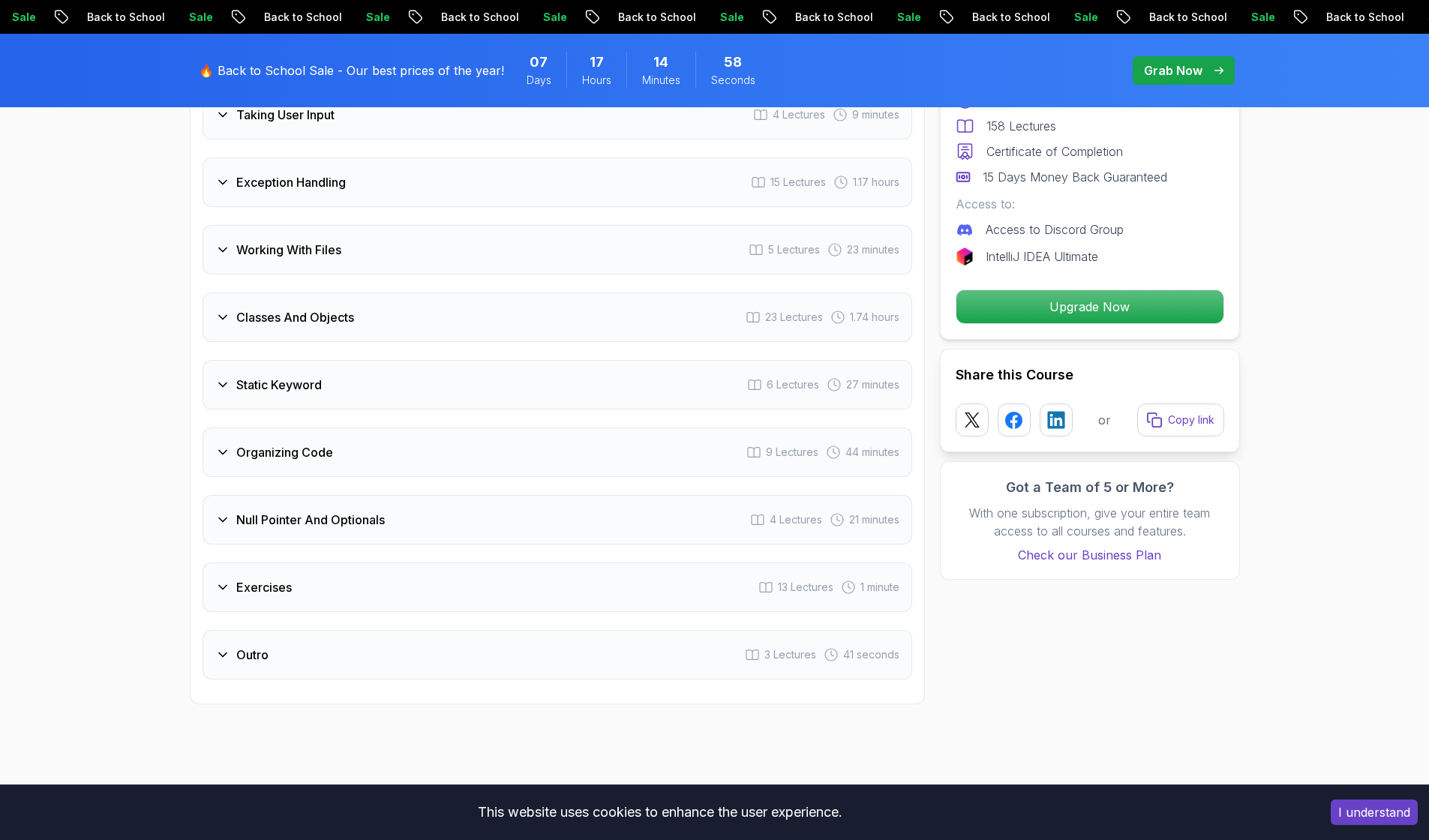
scroll to position [2749, 0]
click at [338, 563] on div "Exercises 13 Lectures 1 minute" at bounding box center [557, 585] width 710 height 49
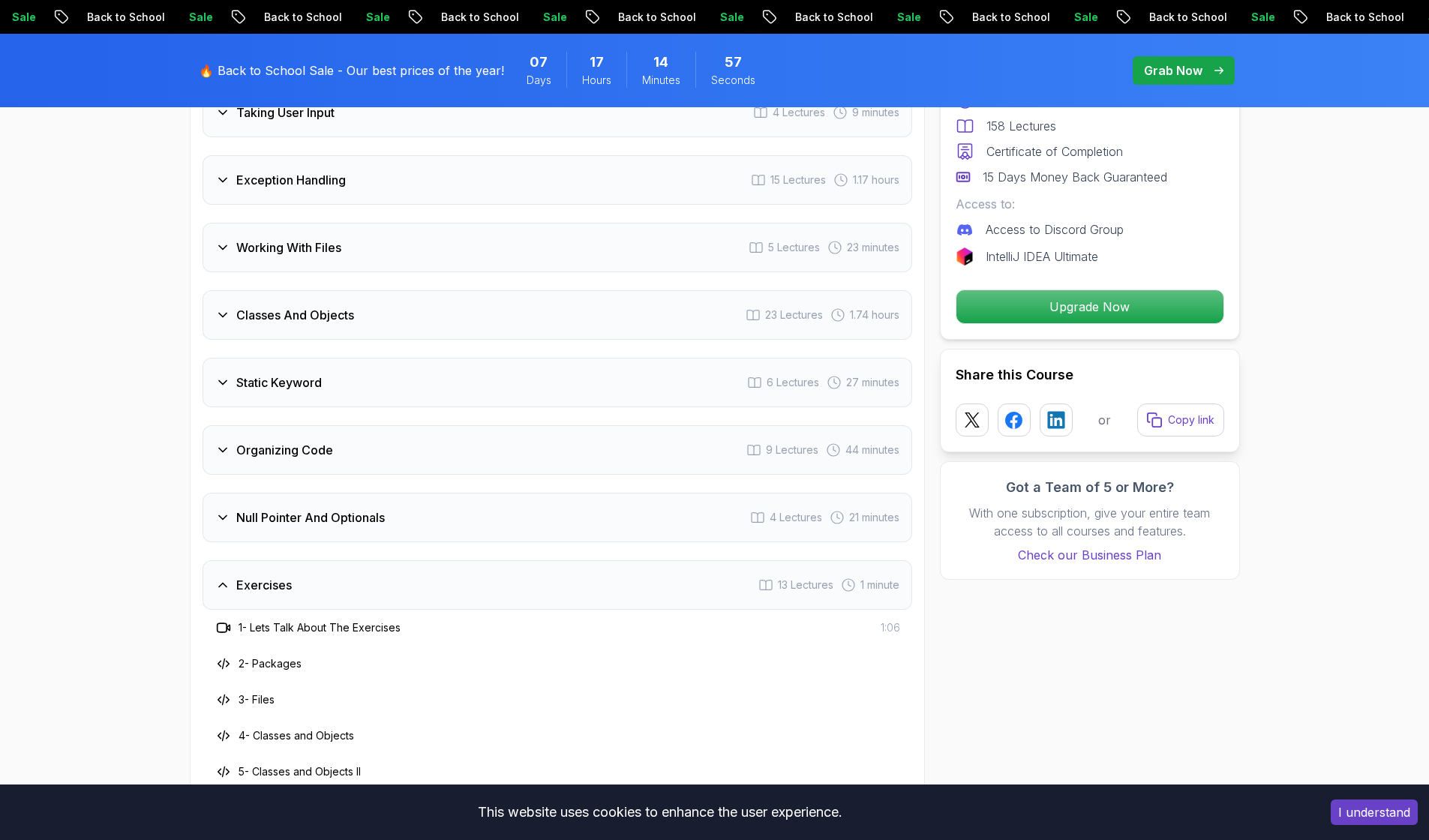
click at [338, 563] on div "Exercises 13 Lectures 1 minute" at bounding box center [557, 585] width 710 height 49
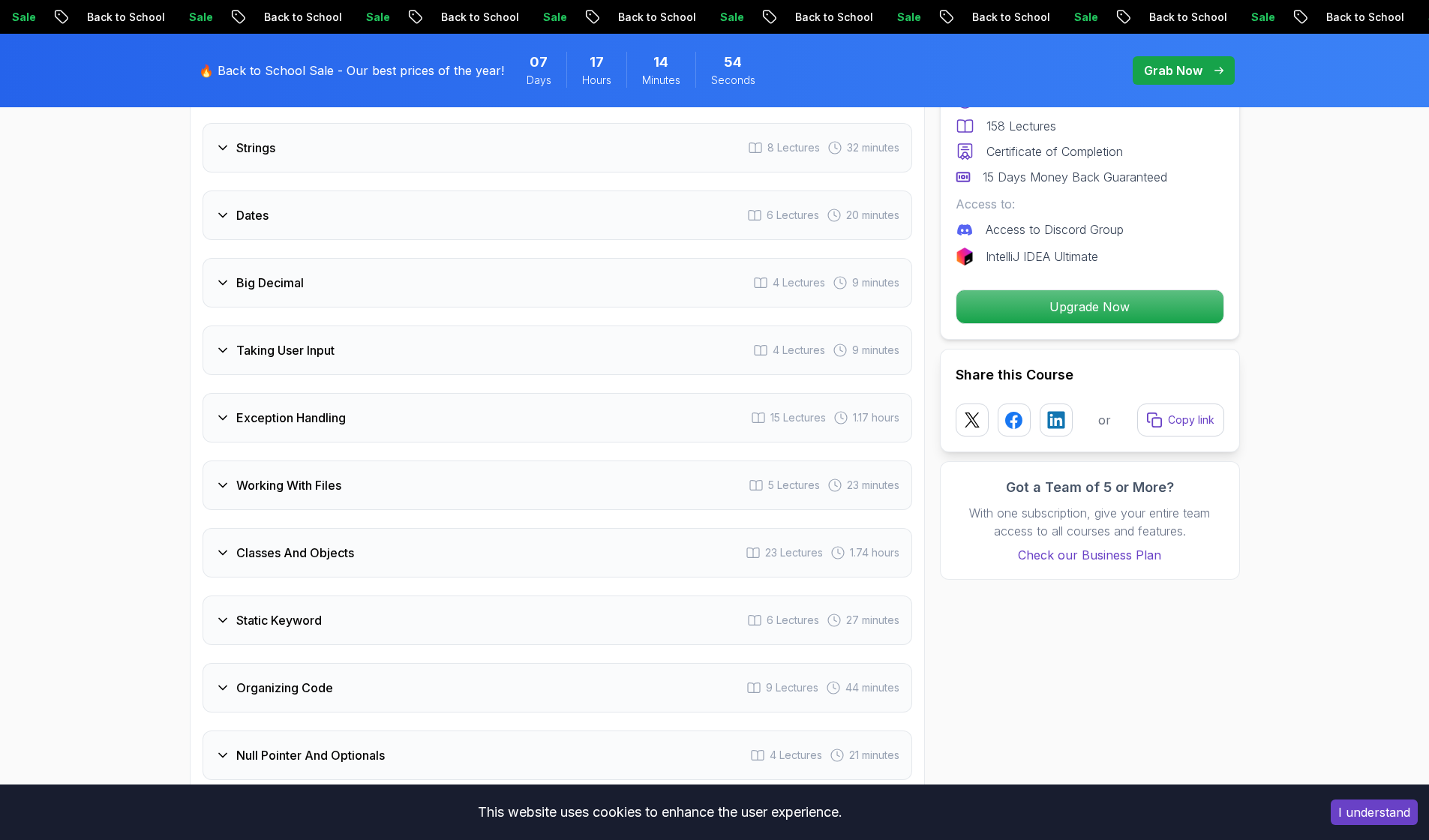
scroll to position [2512, 0]
click at [321, 543] on h3 "Classes And Objects" at bounding box center [295, 552] width 118 height 18
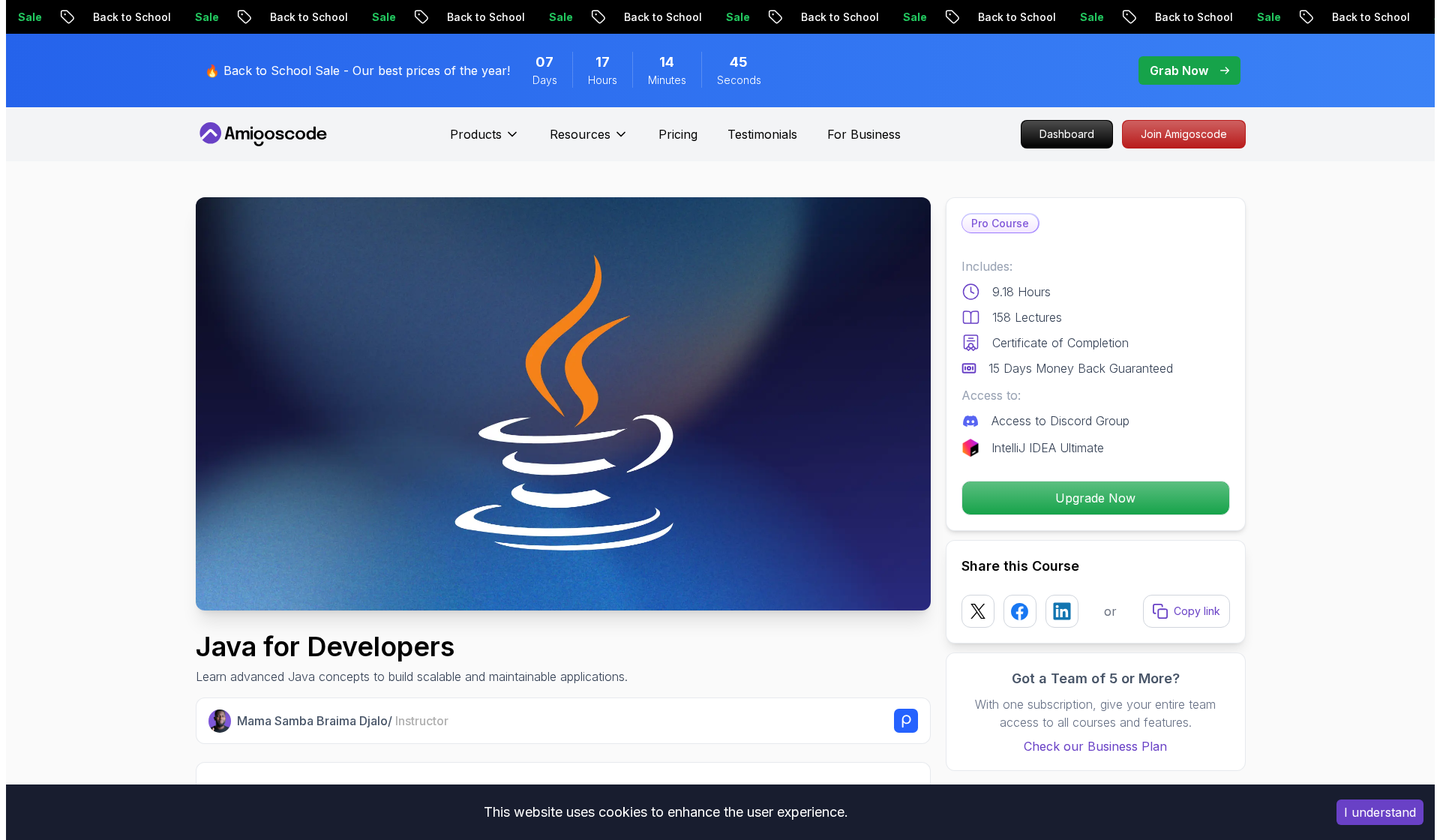
scroll to position [0, 0]
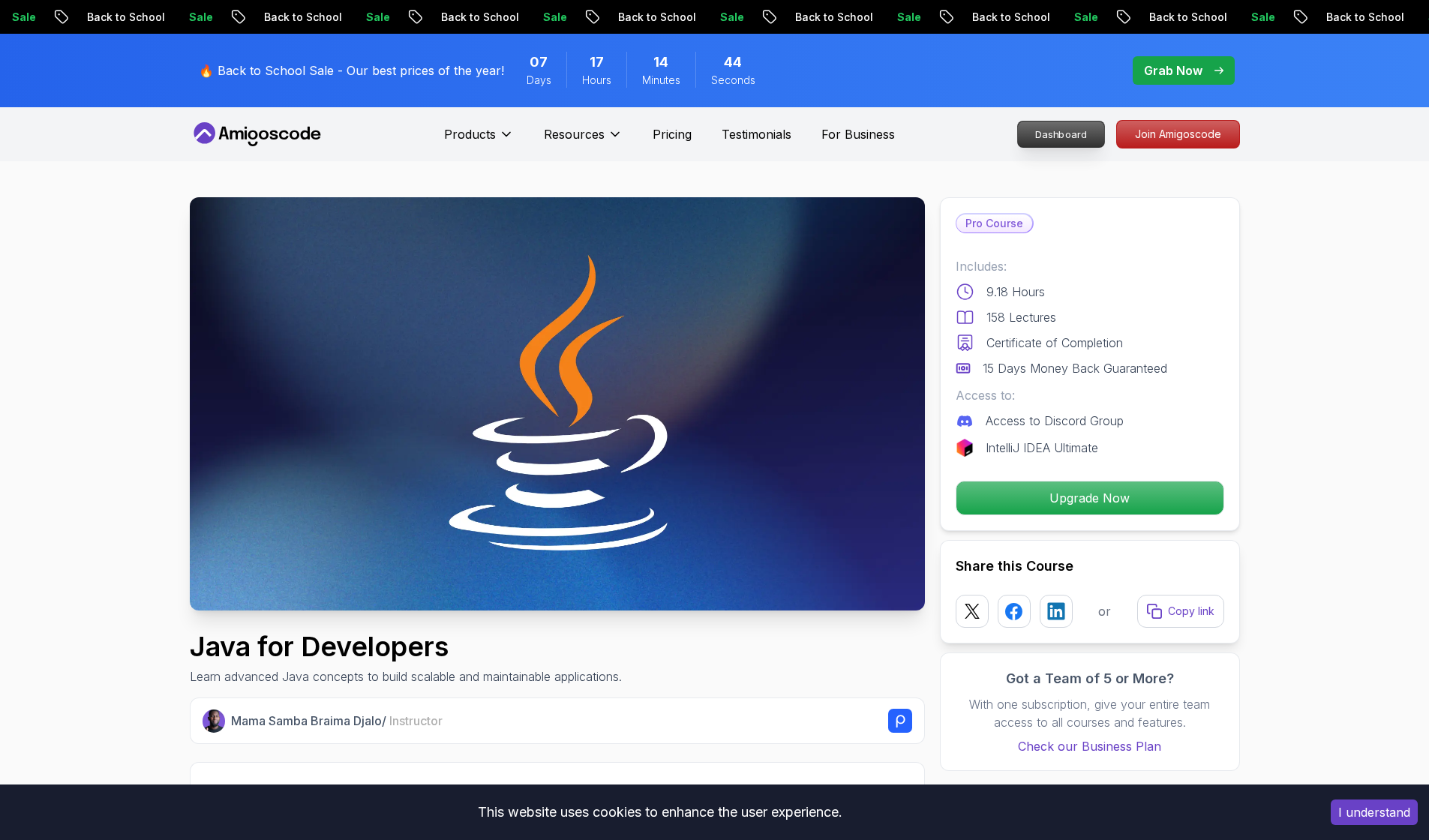
click at [1083, 136] on p "Dashboard" at bounding box center [1061, 134] width 86 height 26
